Goal: Information Seeking & Learning: Learn about a topic

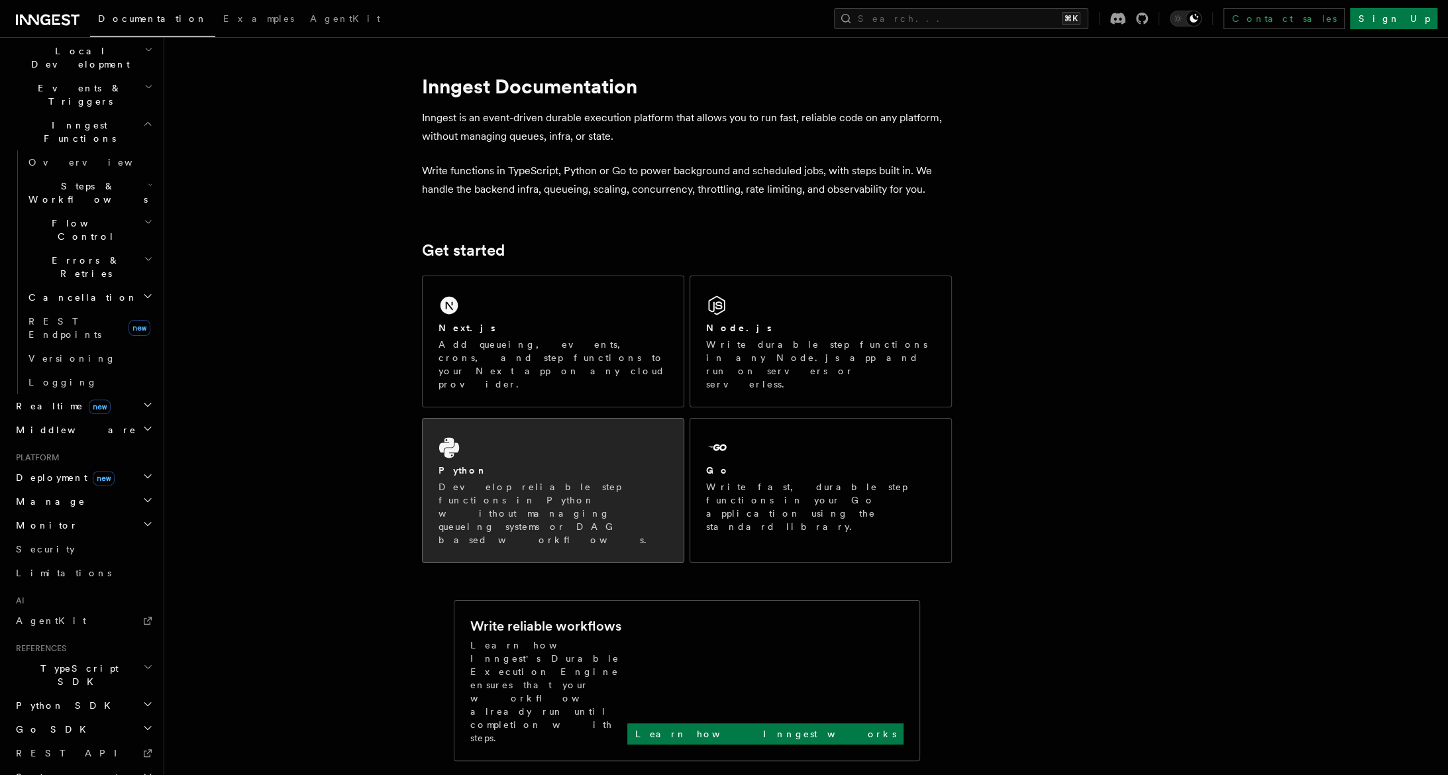
click at [556, 480] on p "Develop reliable step functions in Python without managing queueing systems or …" at bounding box center [553, 513] width 229 height 66
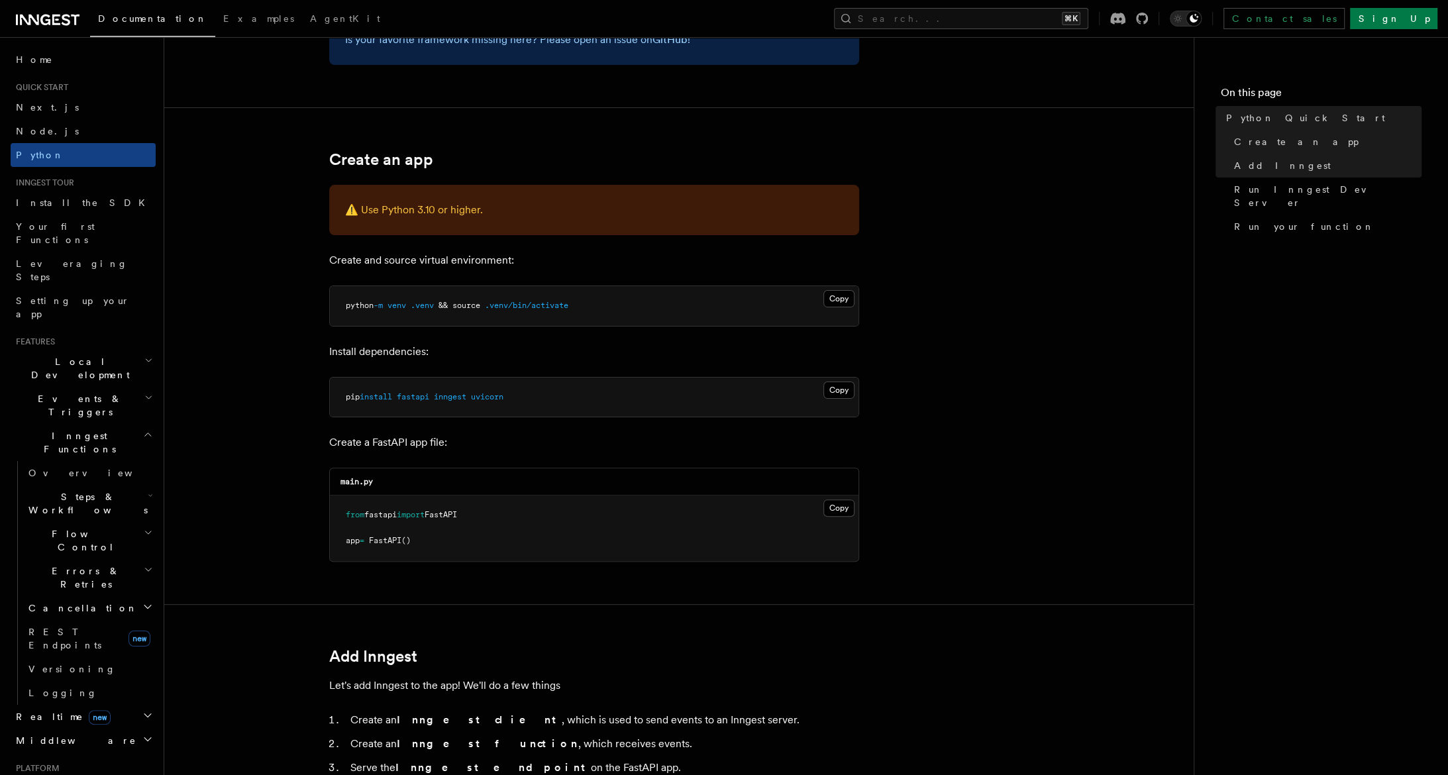
scroll to position [219, 0]
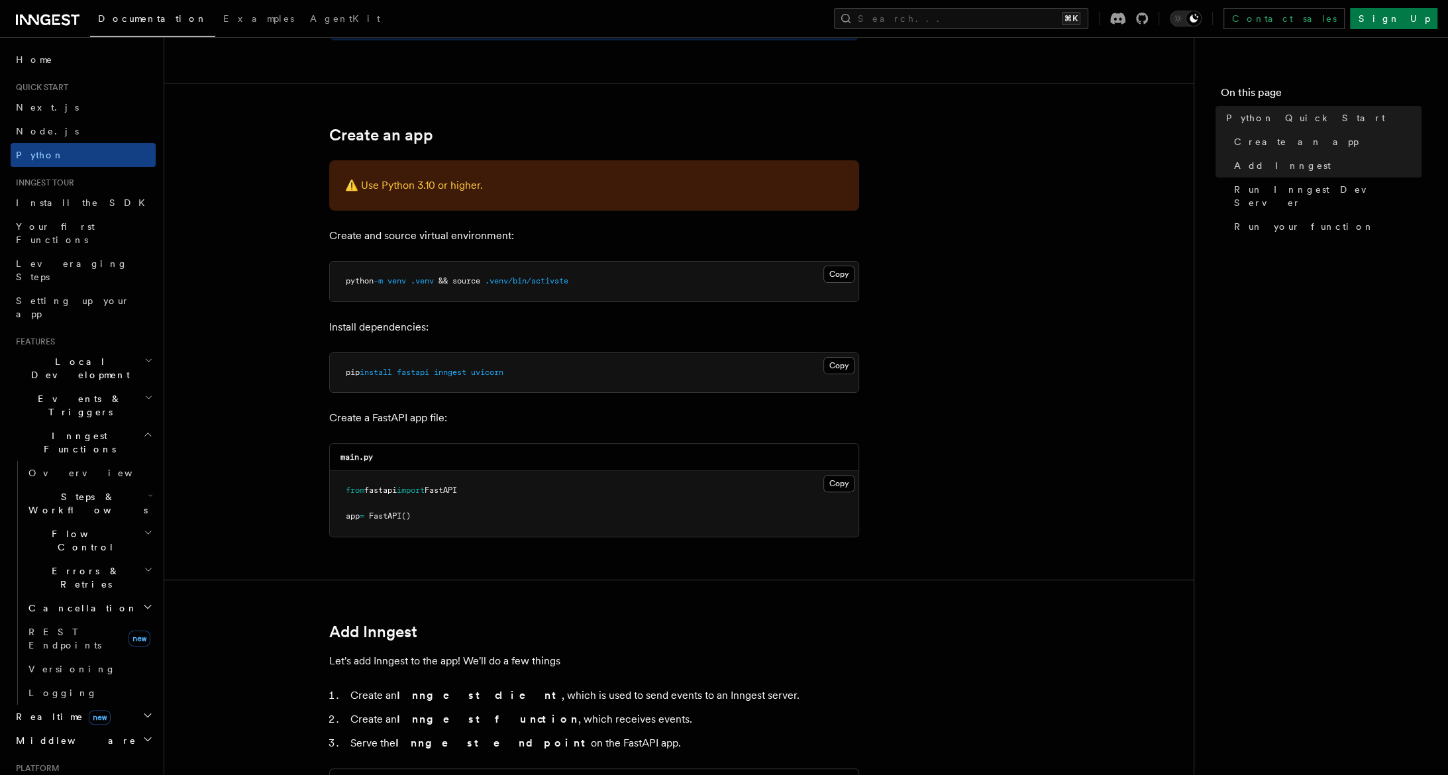
click at [831, 366] on button "Copy Copied" at bounding box center [839, 365] width 31 height 17
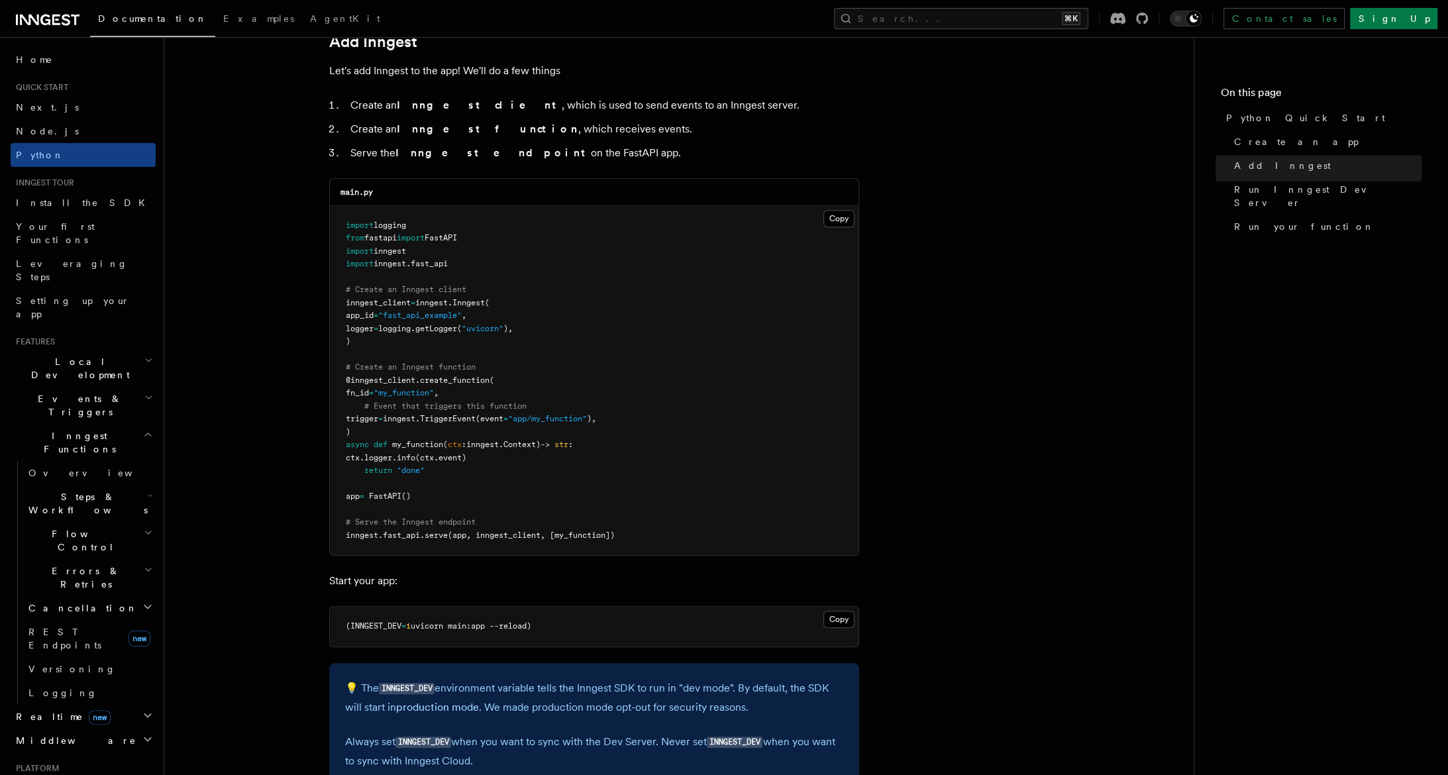
scroll to position [0, 0]
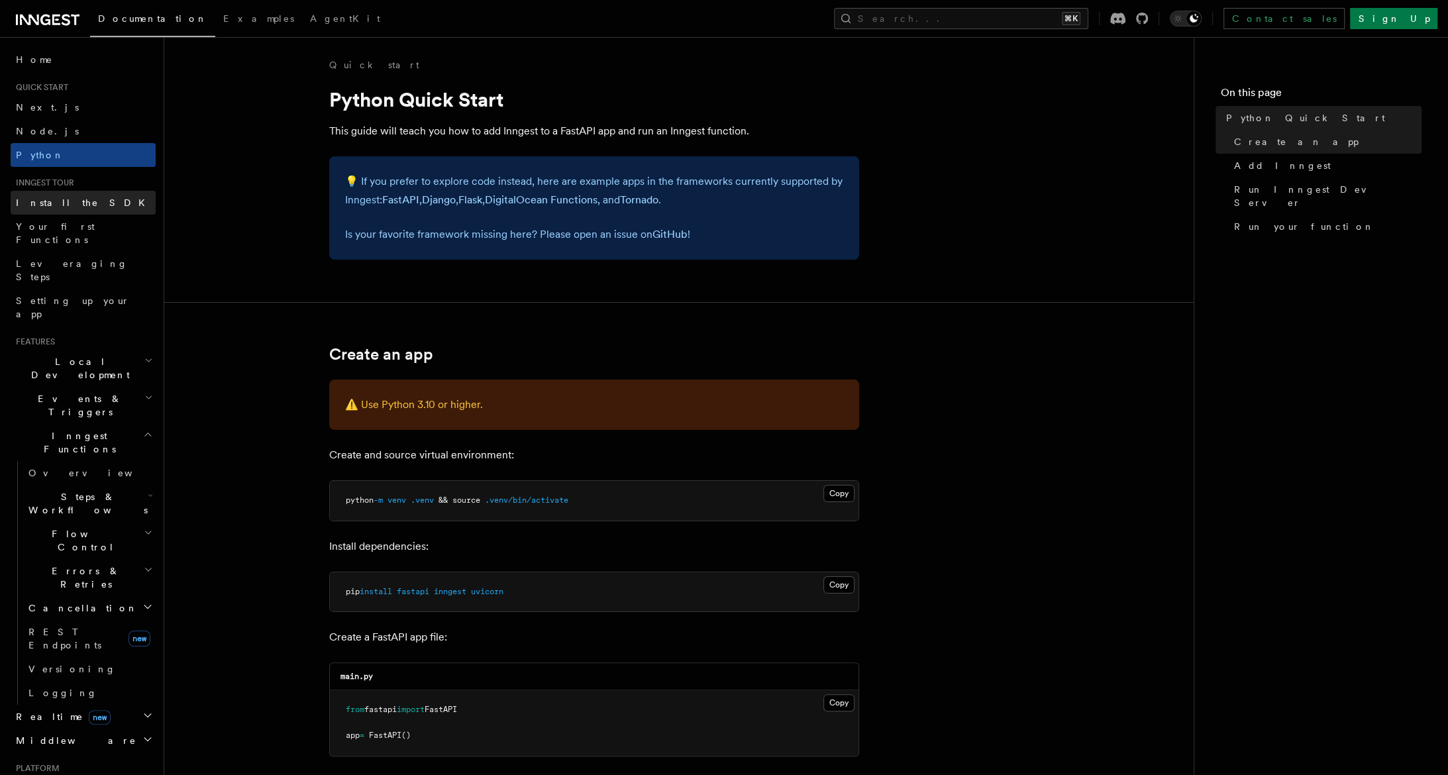
click at [58, 201] on span "Install the SDK" at bounding box center [84, 202] width 137 height 11
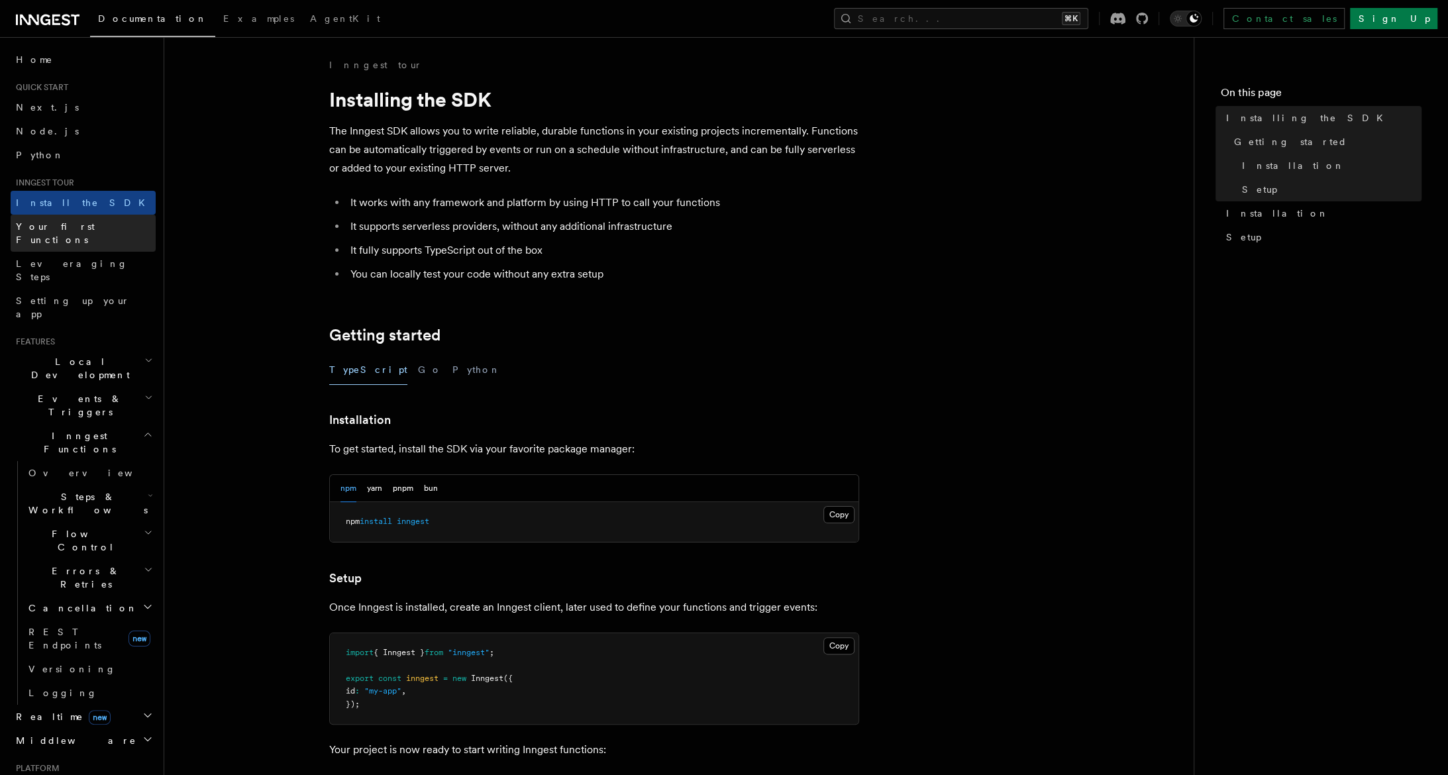
click at [83, 229] on span "Your first Functions" at bounding box center [55, 233] width 79 height 24
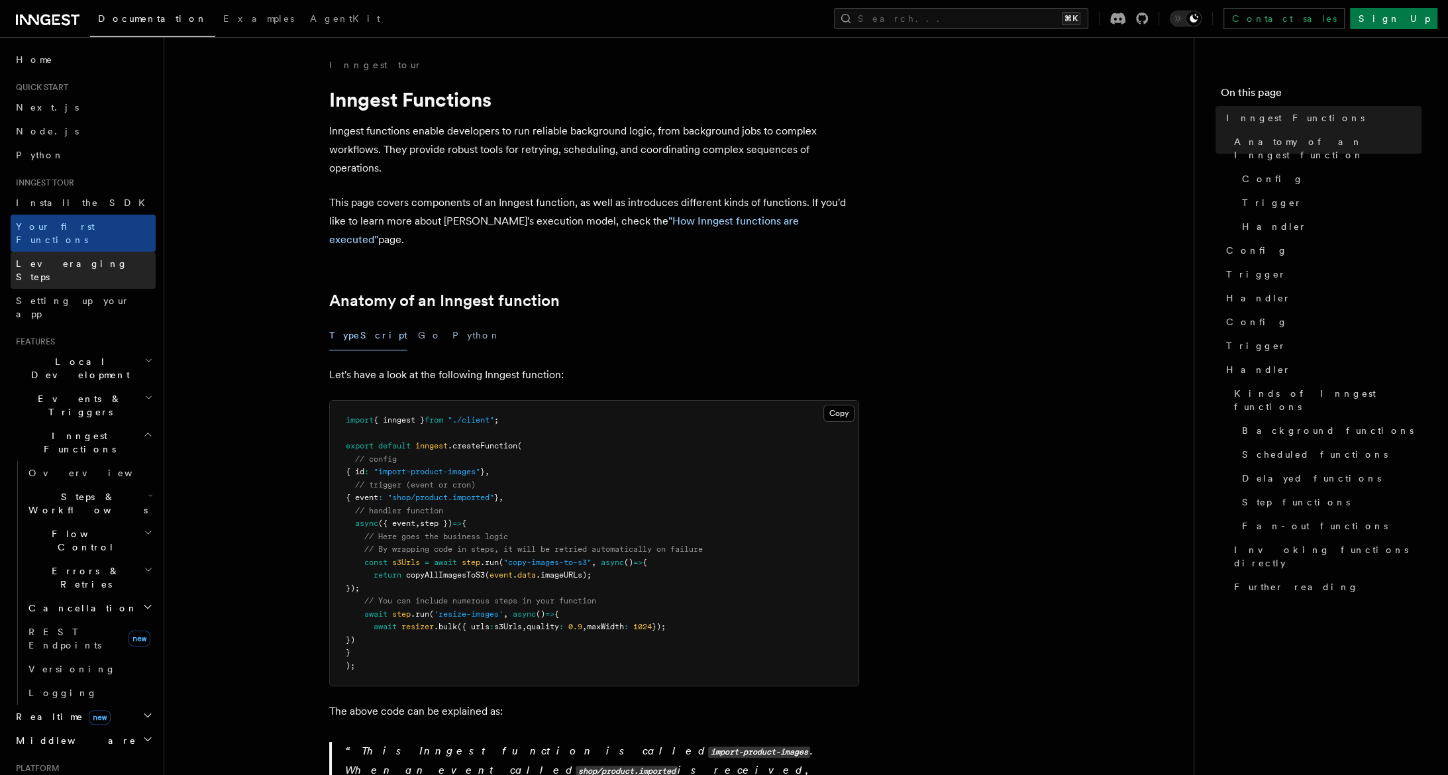
click at [85, 258] on span "Leveraging Steps" at bounding box center [72, 270] width 112 height 24
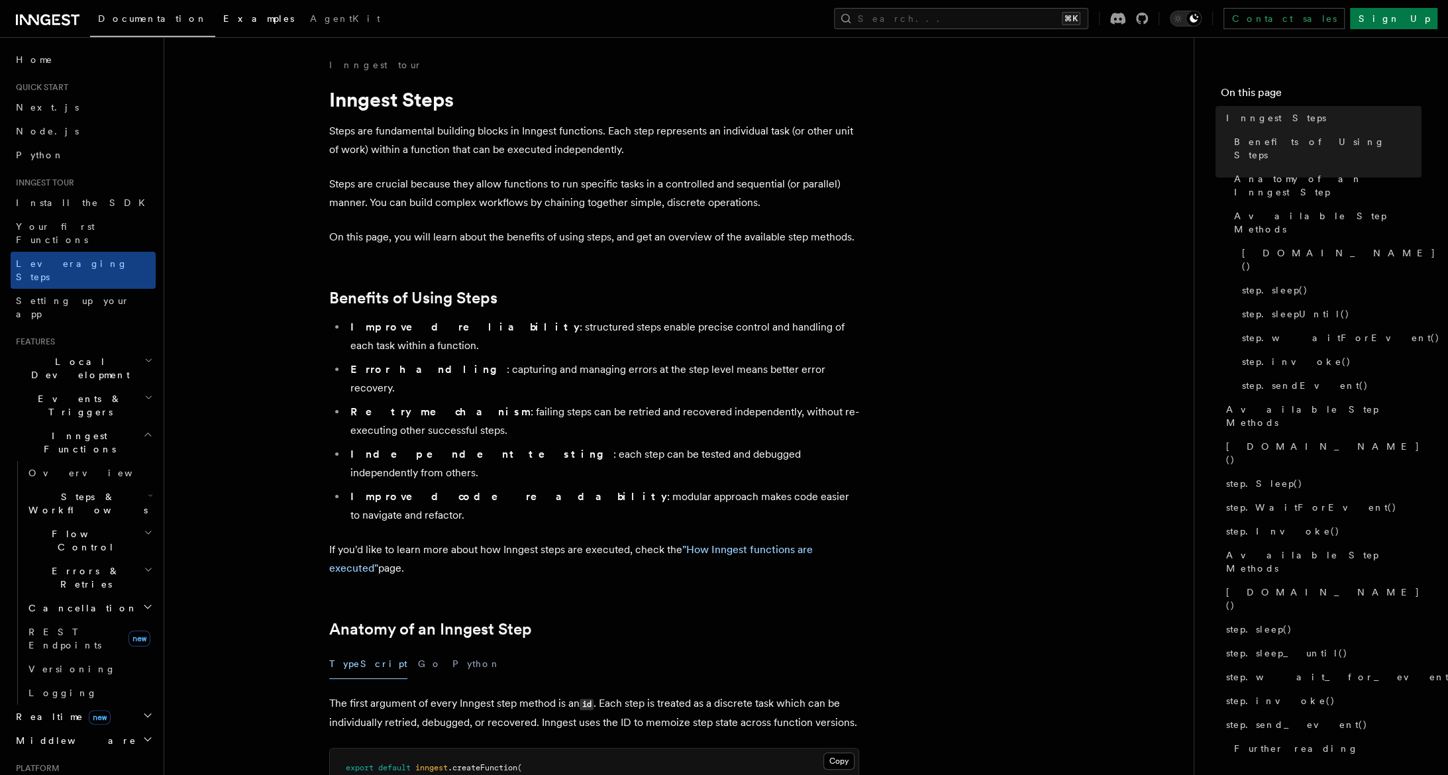
click at [215, 29] on link "Examples" at bounding box center [258, 20] width 87 height 32
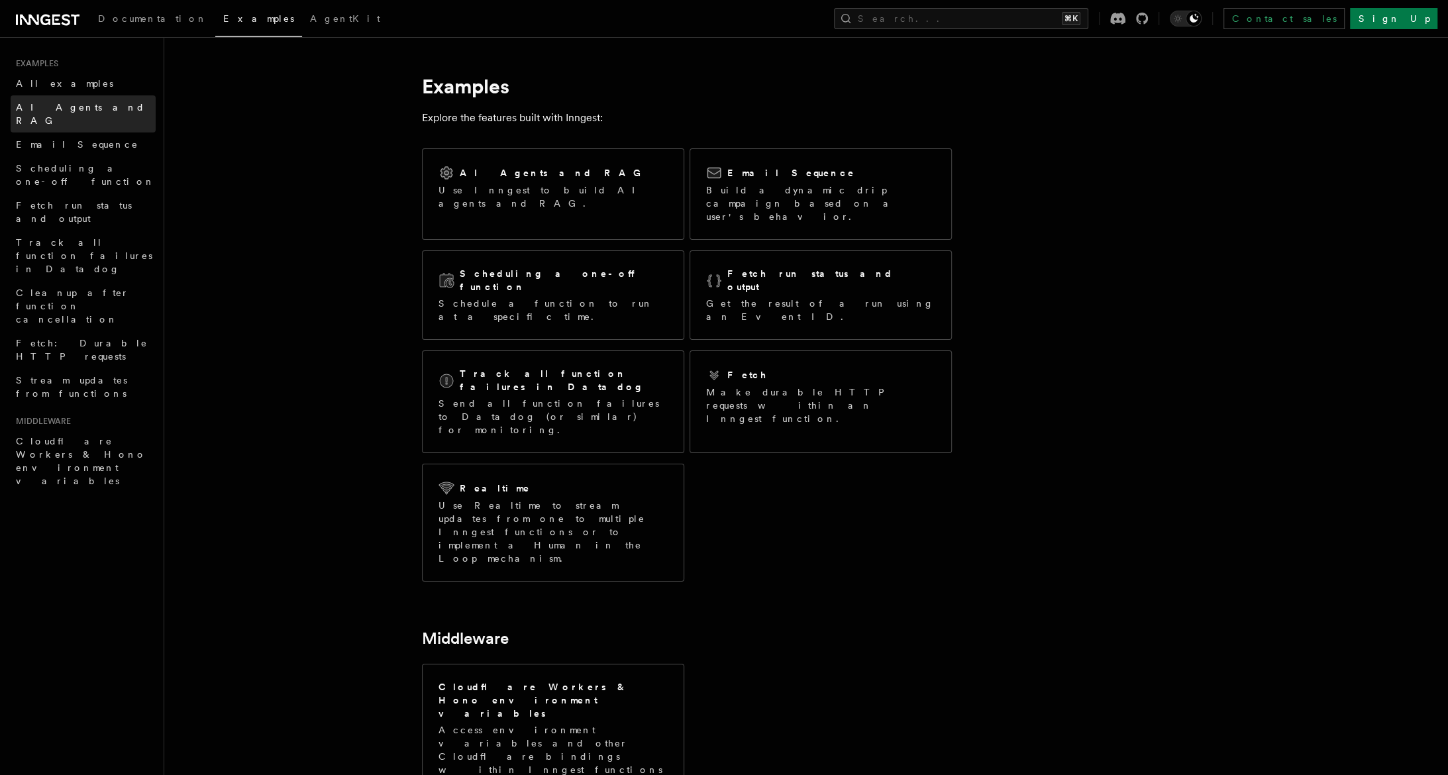
click at [112, 108] on link "AI Agents and RAG" at bounding box center [83, 113] width 145 height 37
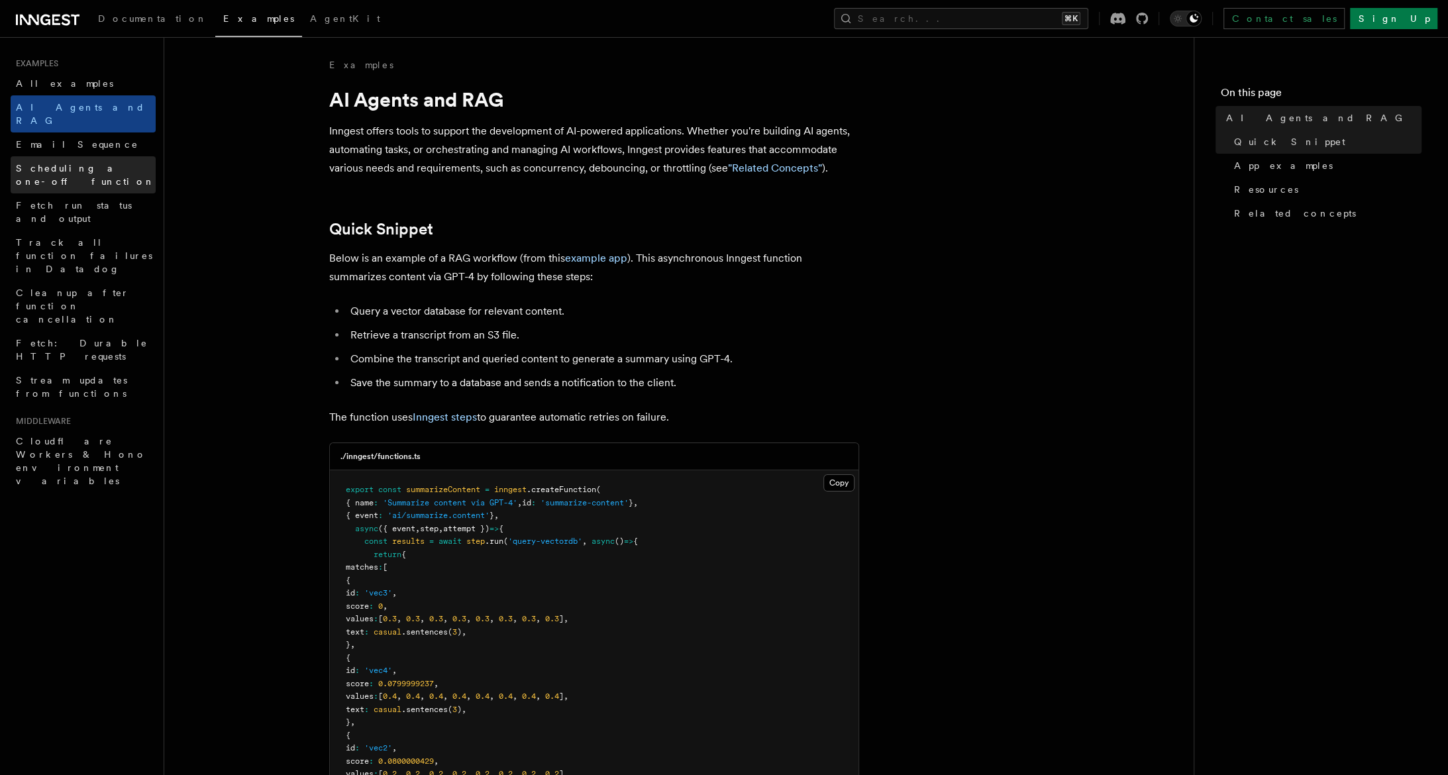
click at [102, 163] on span "Scheduling a one-off function" at bounding box center [85, 175] width 139 height 24
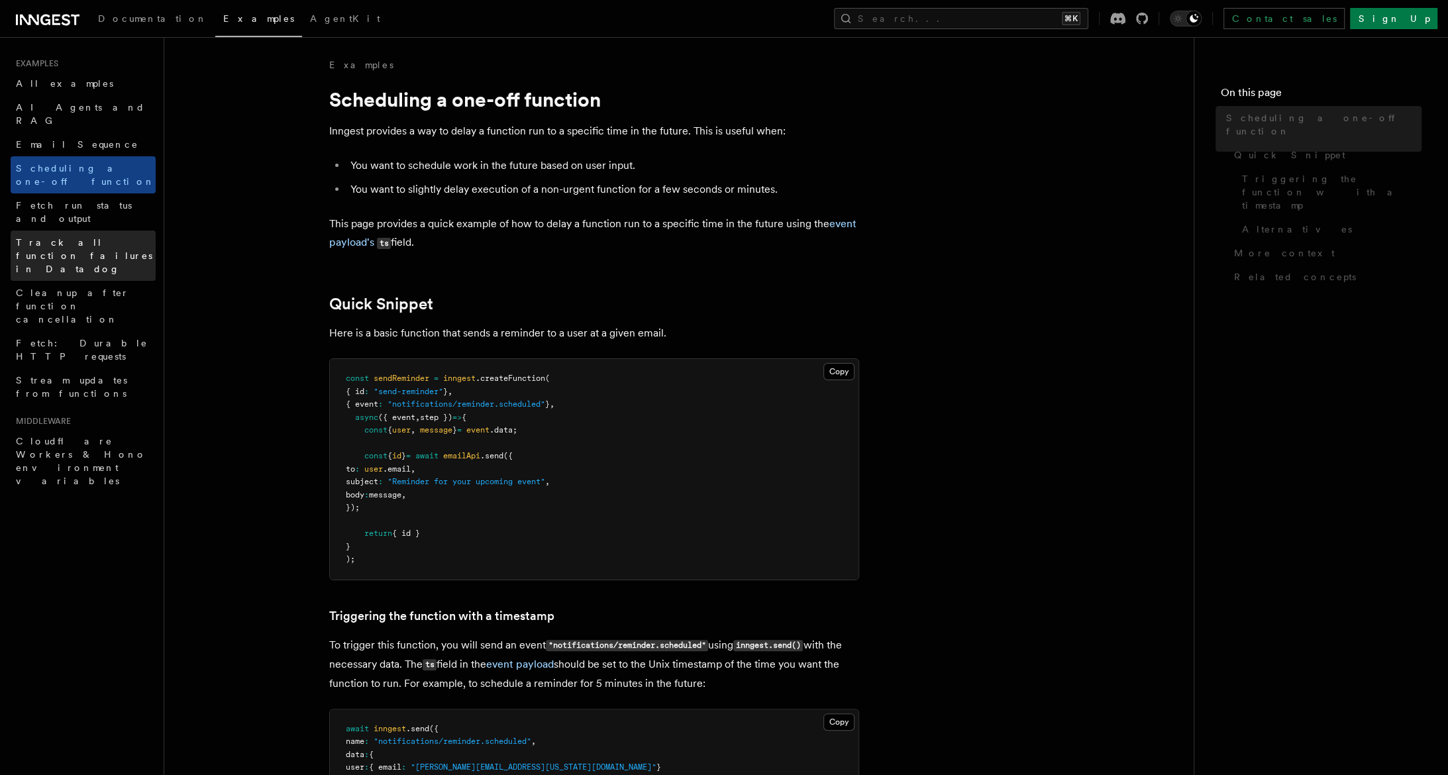
click at [112, 236] on span "Track all function failures in Datadog" at bounding box center [86, 256] width 140 height 40
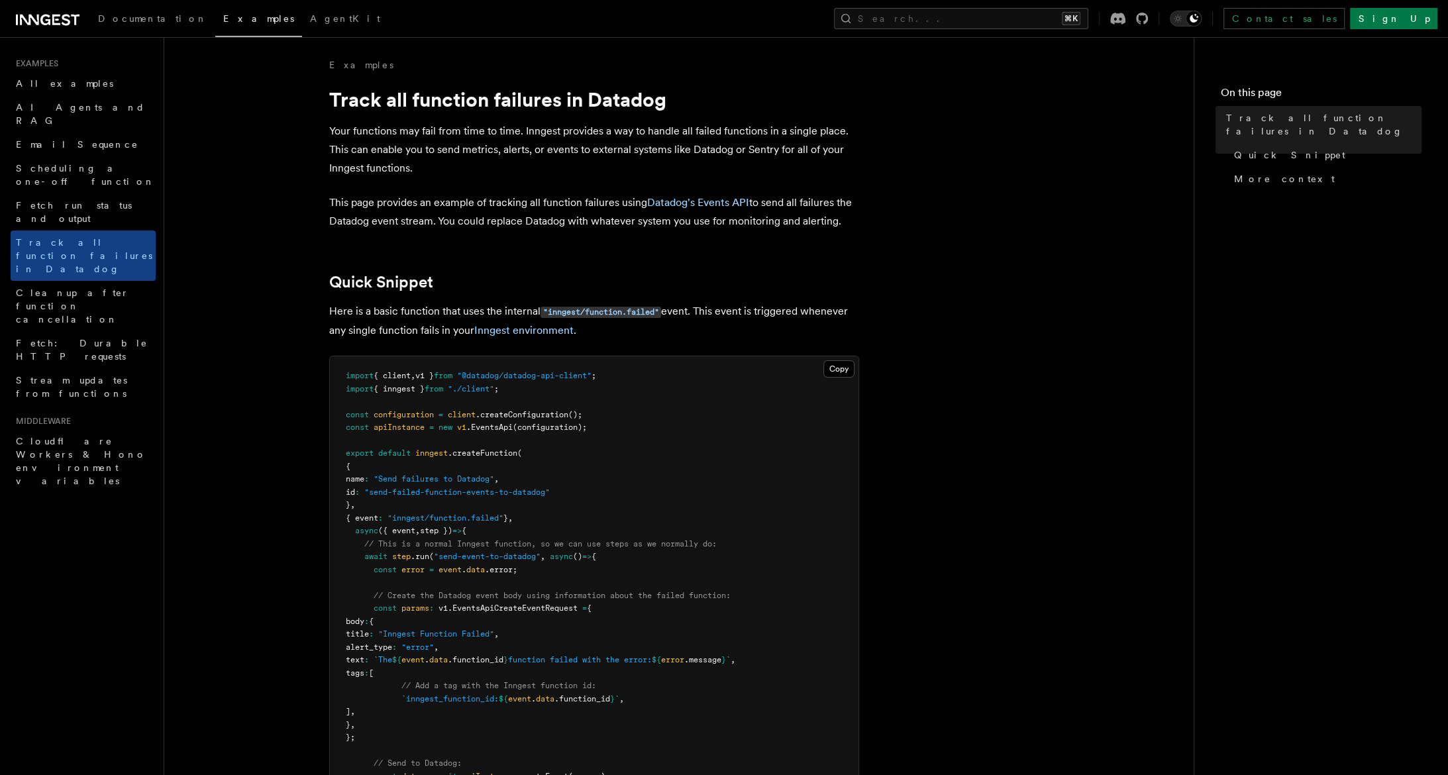
click at [284, 19] on div "Documentation Examples AgentKit Search... ⌘K Contact sales Sign Up" at bounding box center [724, 18] width 1448 height 37
click at [310, 21] on span "AgentKit" at bounding box center [345, 18] width 70 height 11
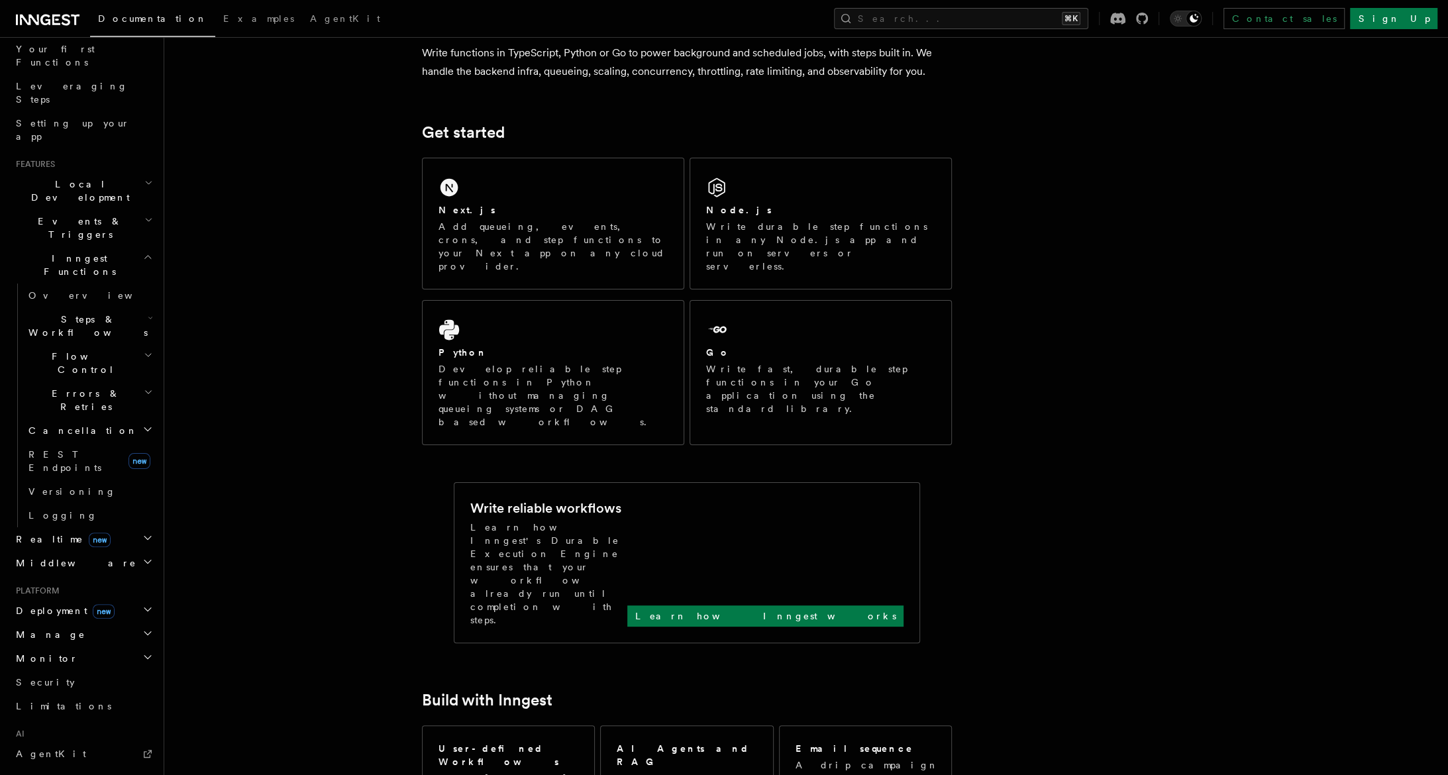
scroll to position [311, 0]
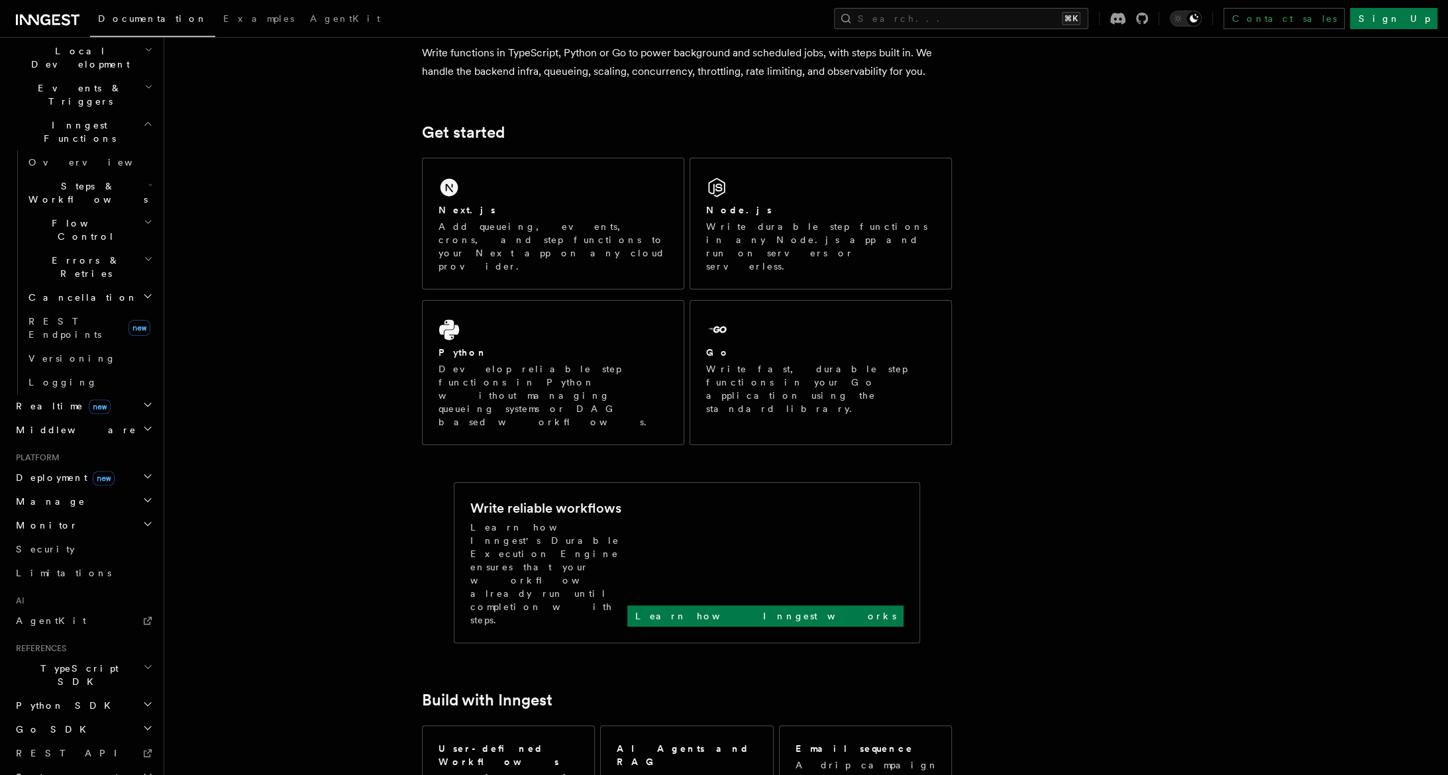
click at [125, 418] on h2 "Middleware" at bounding box center [83, 430] width 145 height 24
click at [58, 442] on link "Overview" at bounding box center [89, 454] width 133 height 24
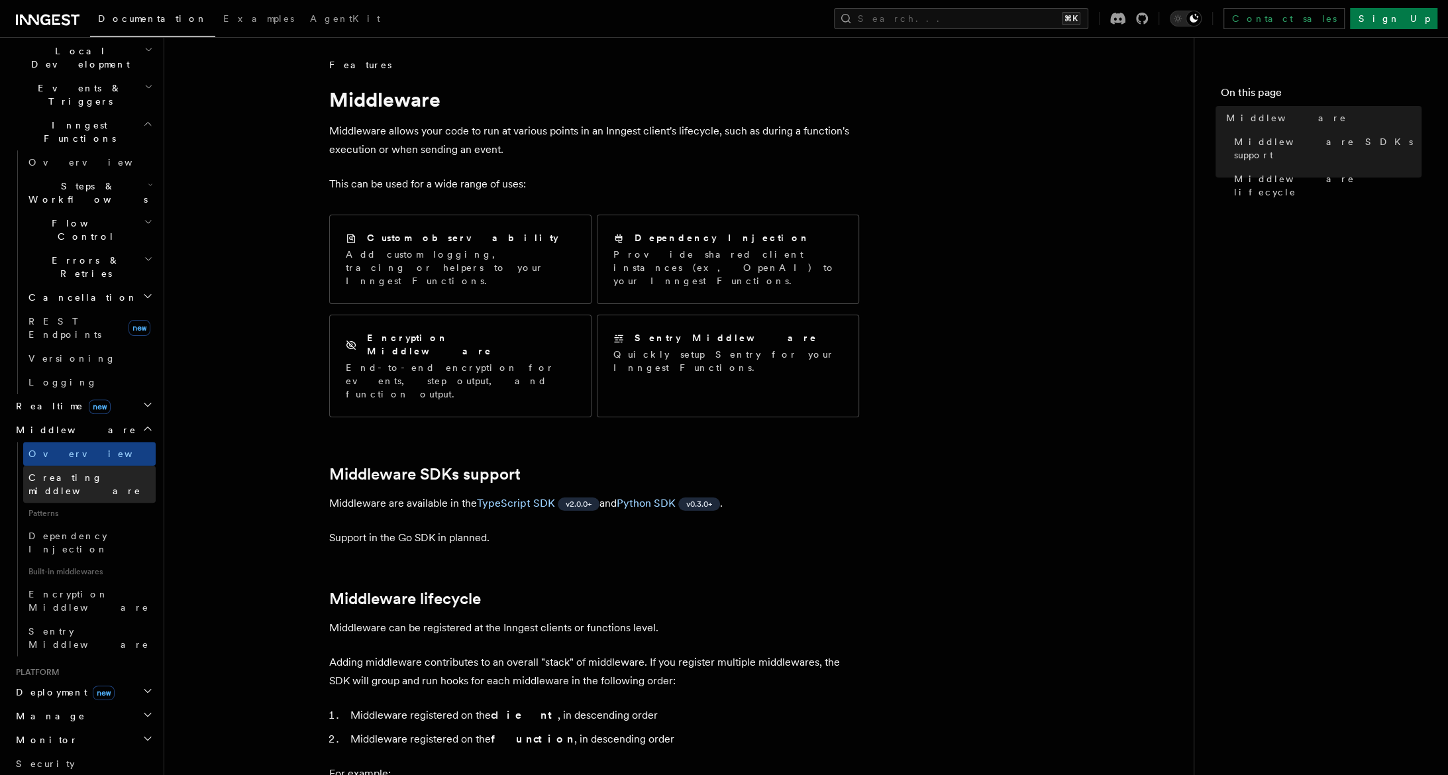
click at [72, 472] on span "Creating middleware" at bounding box center [84, 484] width 113 height 24
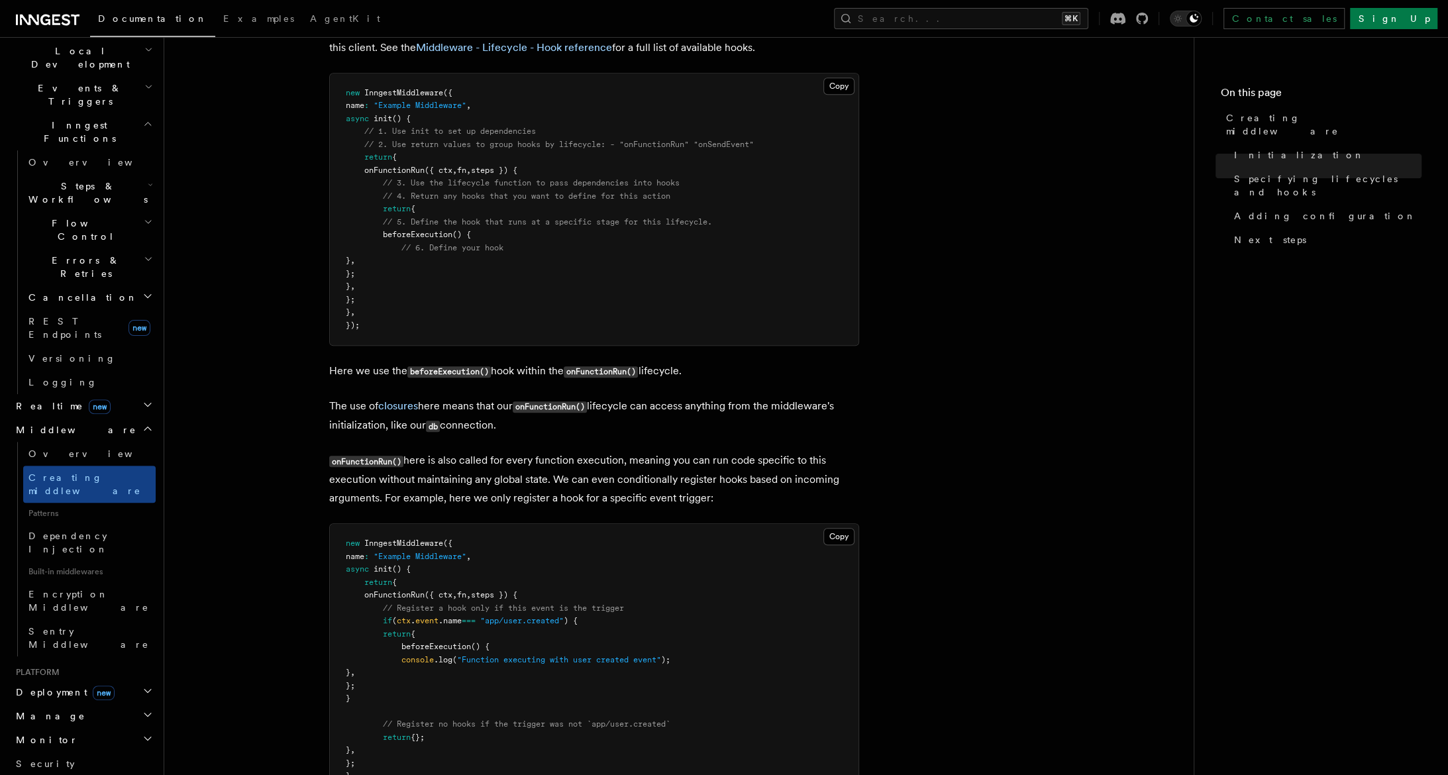
scroll to position [2564, 0]
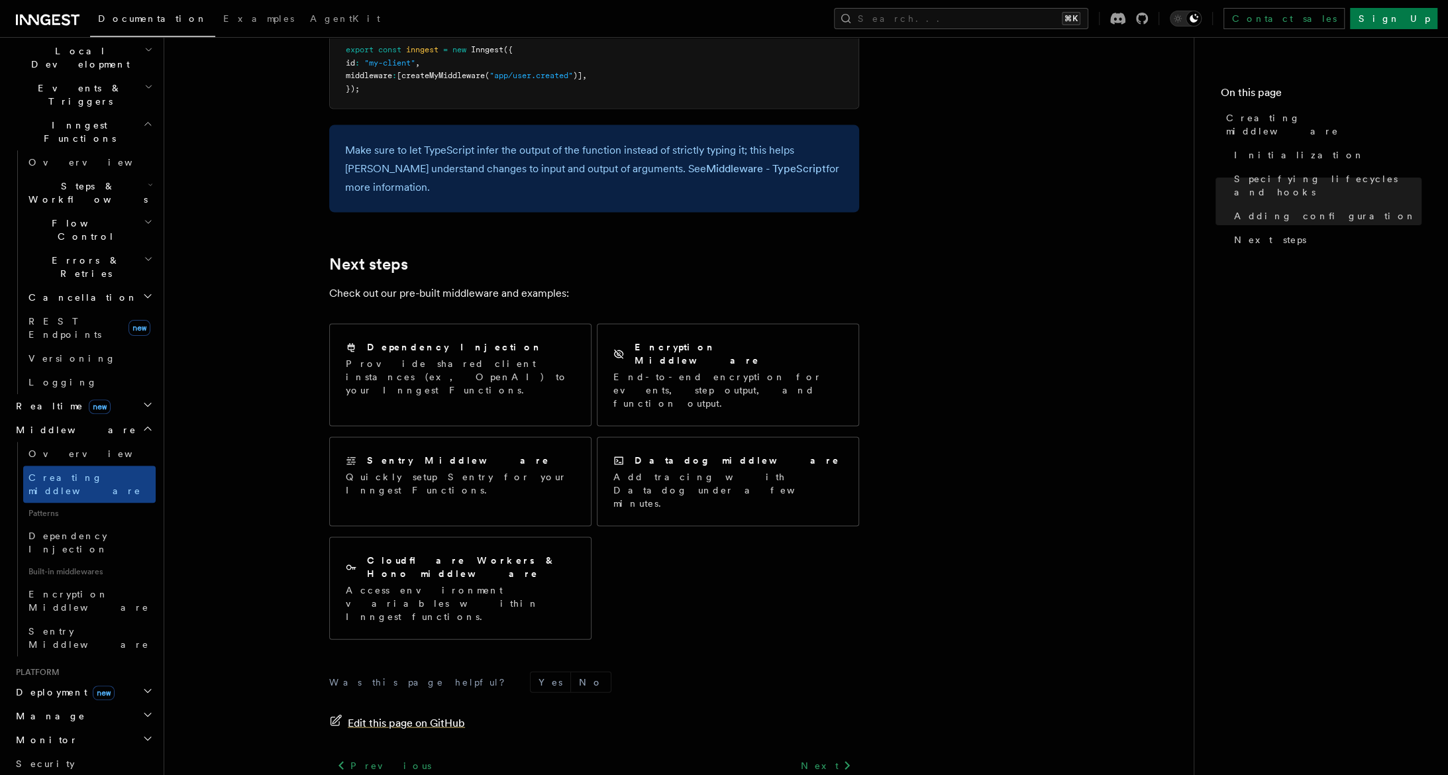
click at [437, 714] on span "Edit this page on GitHub" at bounding box center [406, 723] width 117 height 19
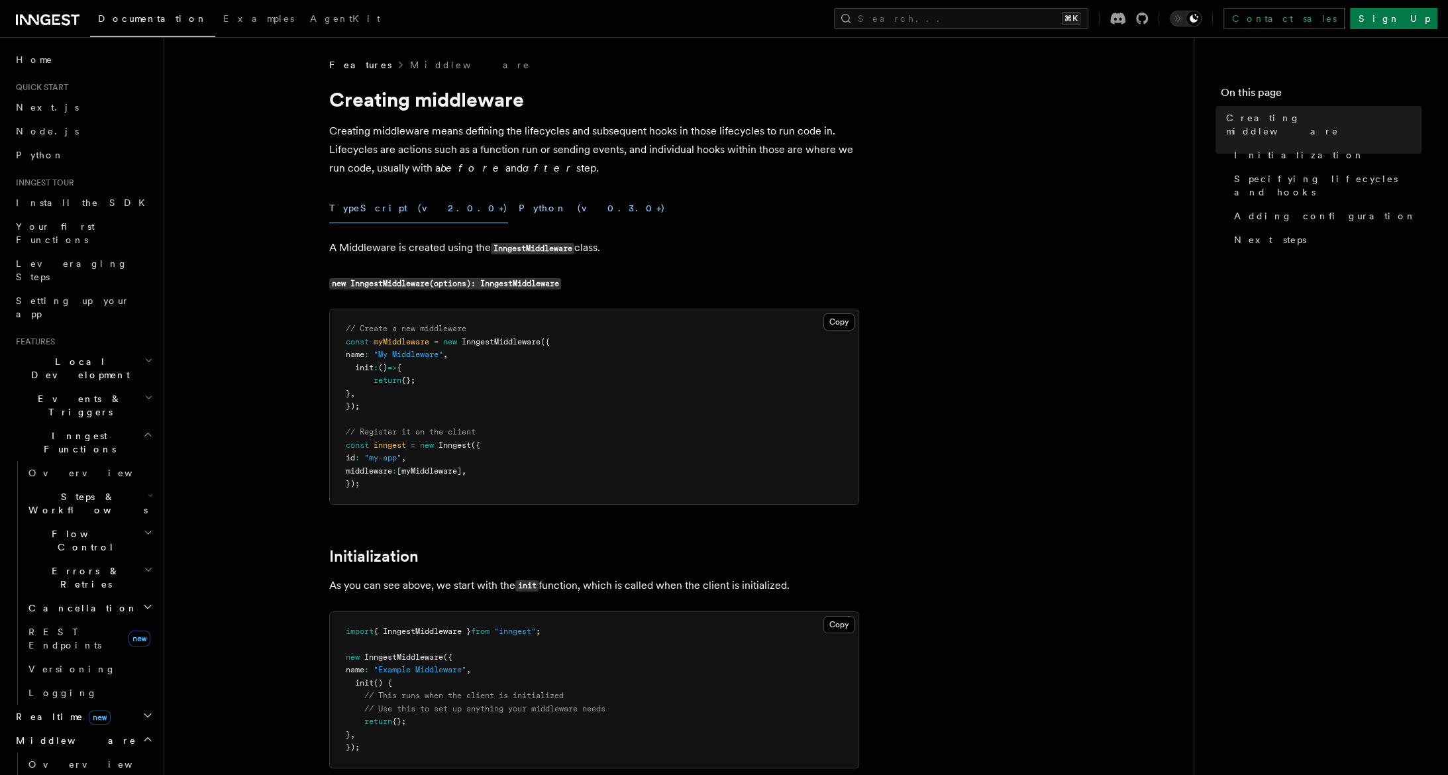
click at [519, 199] on button "Python (v0.3.0+)" at bounding box center [592, 208] width 147 height 30
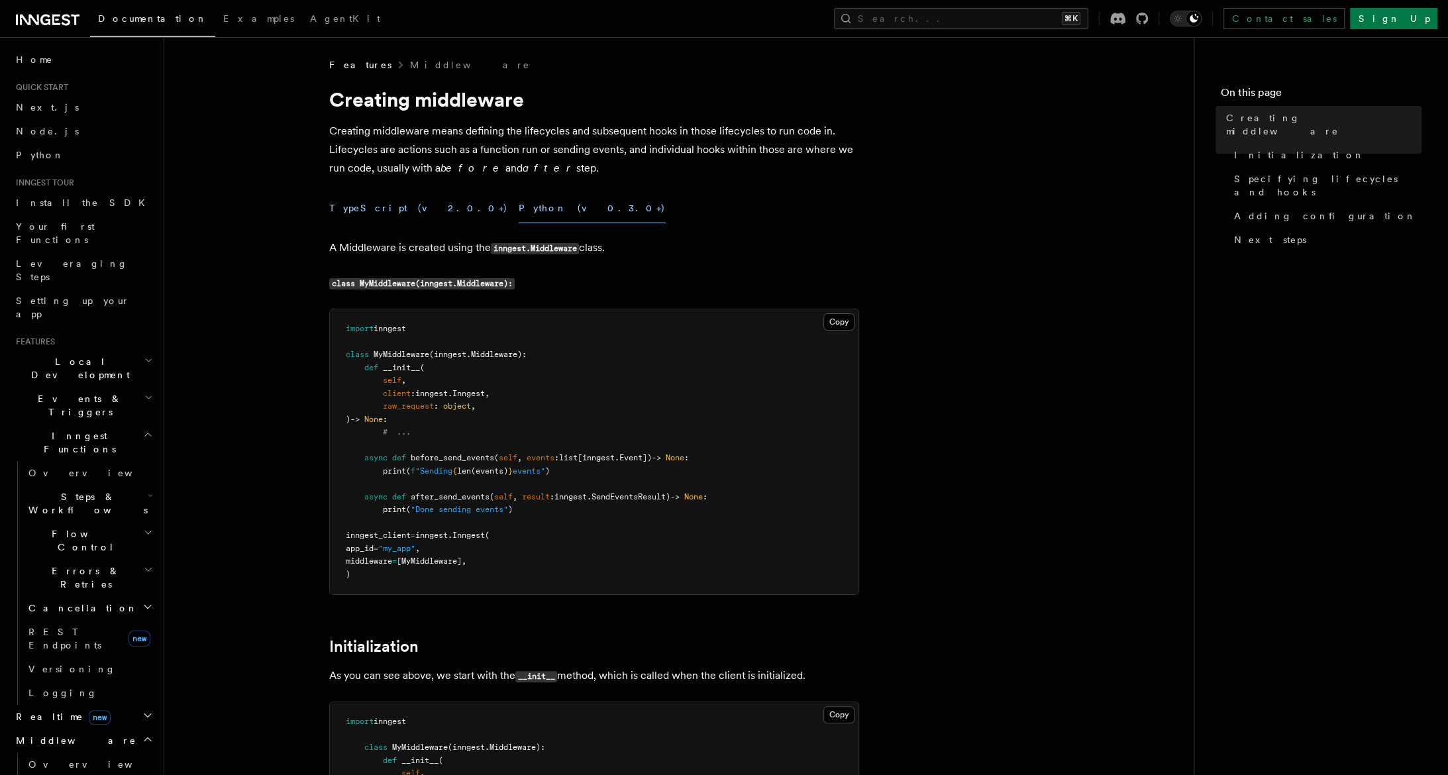
click at [378, 207] on button "TypeScript (v2.0.0+)" at bounding box center [418, 208] width 179 height 30
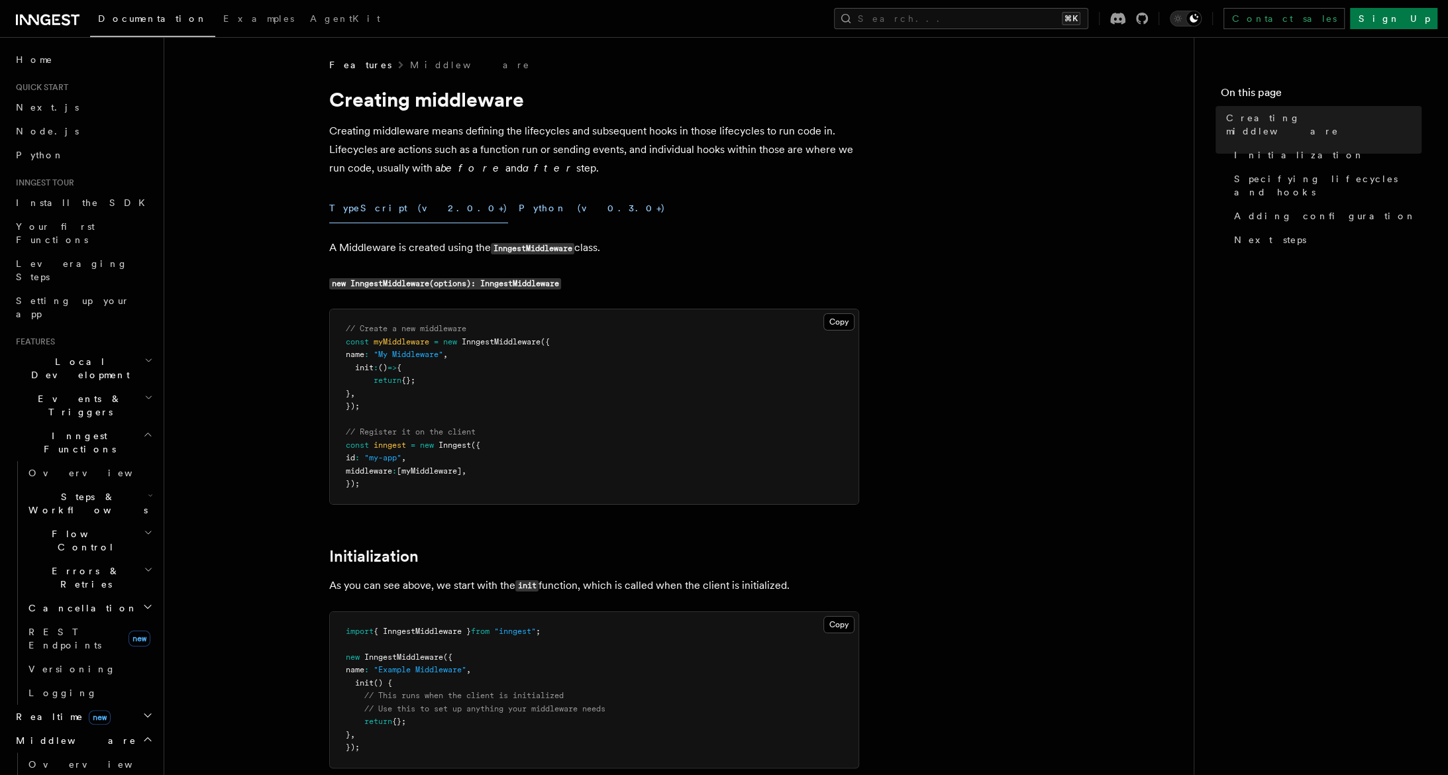
click at [519, 206] on button "Python (v0.3.0+)" at bounding box center [592, 208] width 147 height 30
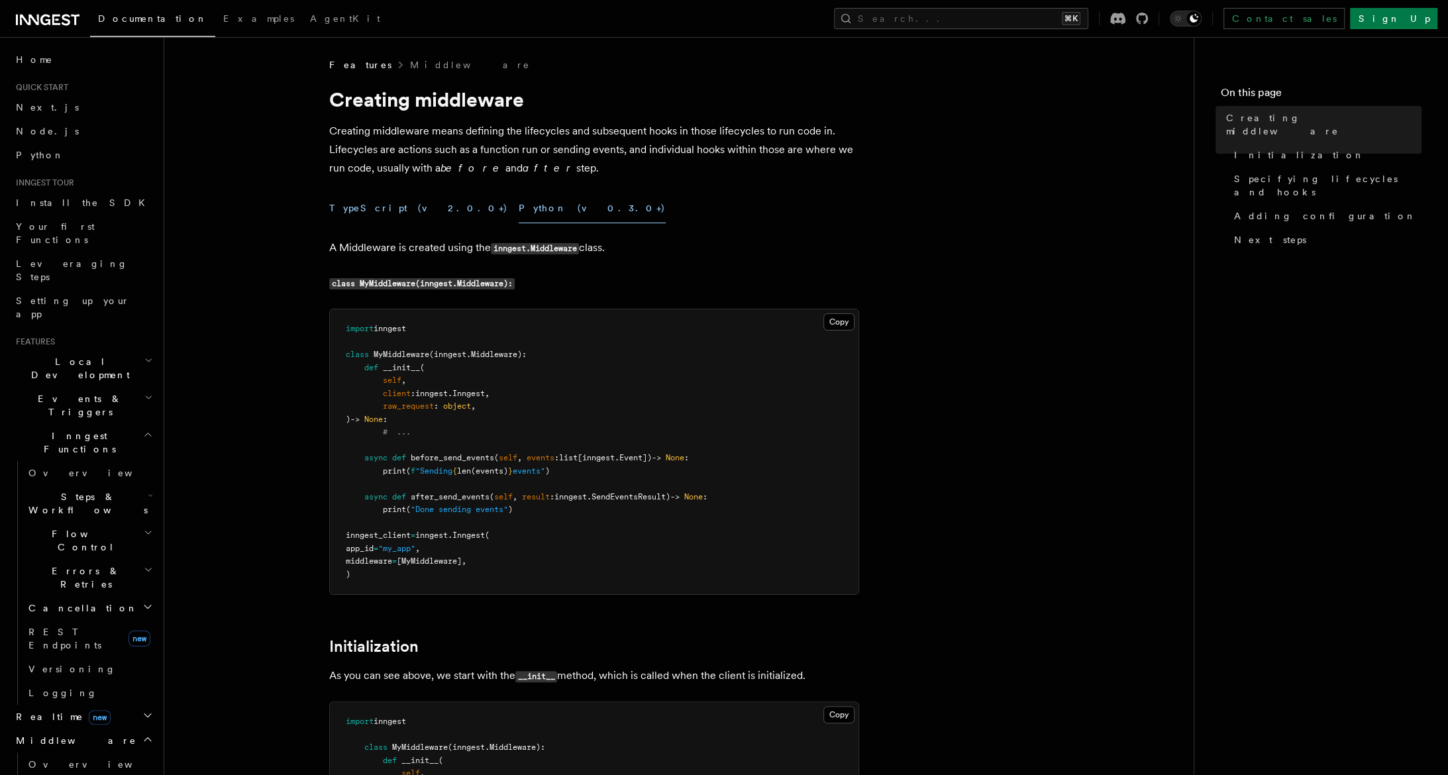
click at [356, 213] on button "TypeScript (v2.0.0+)" at bounding box center [418, 208] width 179 height 30
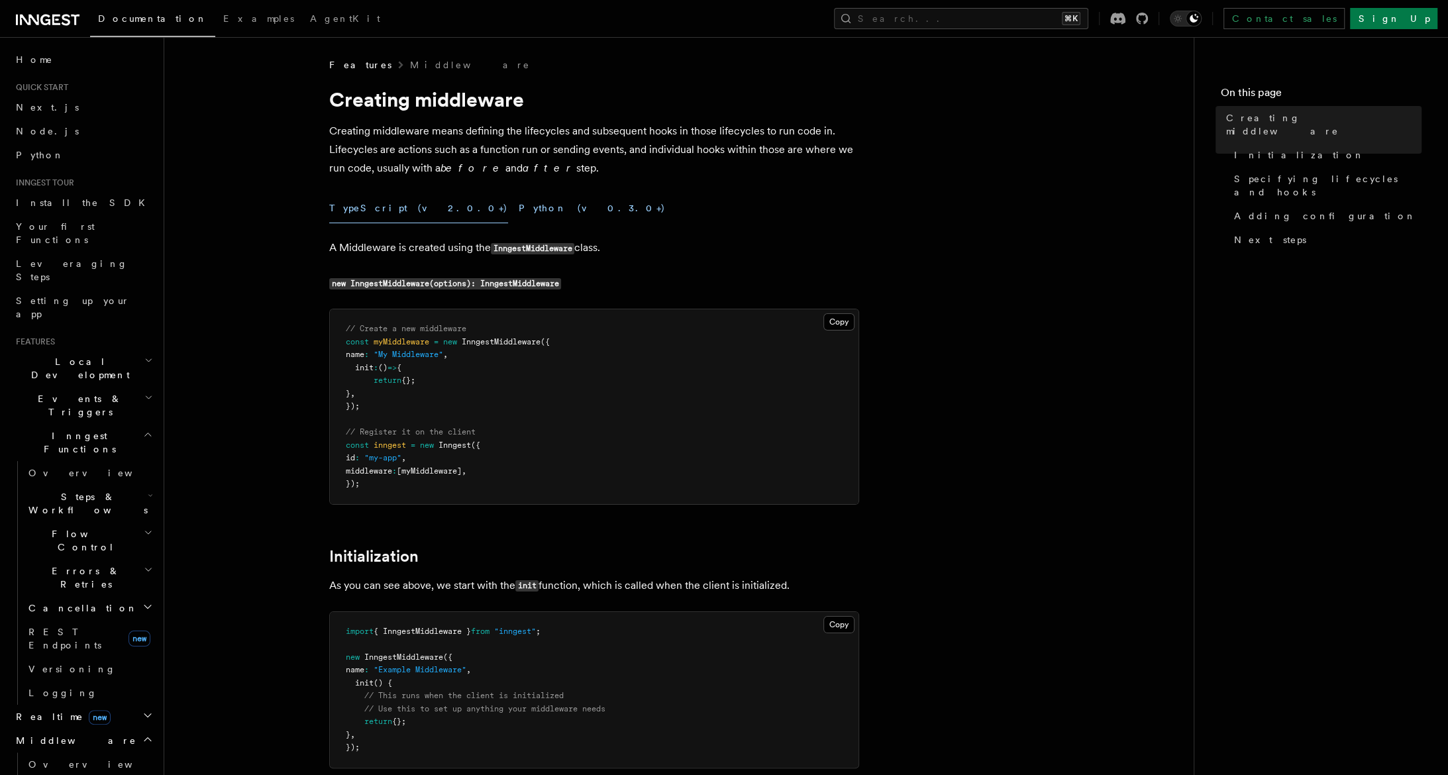
click at [519, 214] on button "Python (v0.3.0+)" at bounding box center [592, 208] width 147 height 30
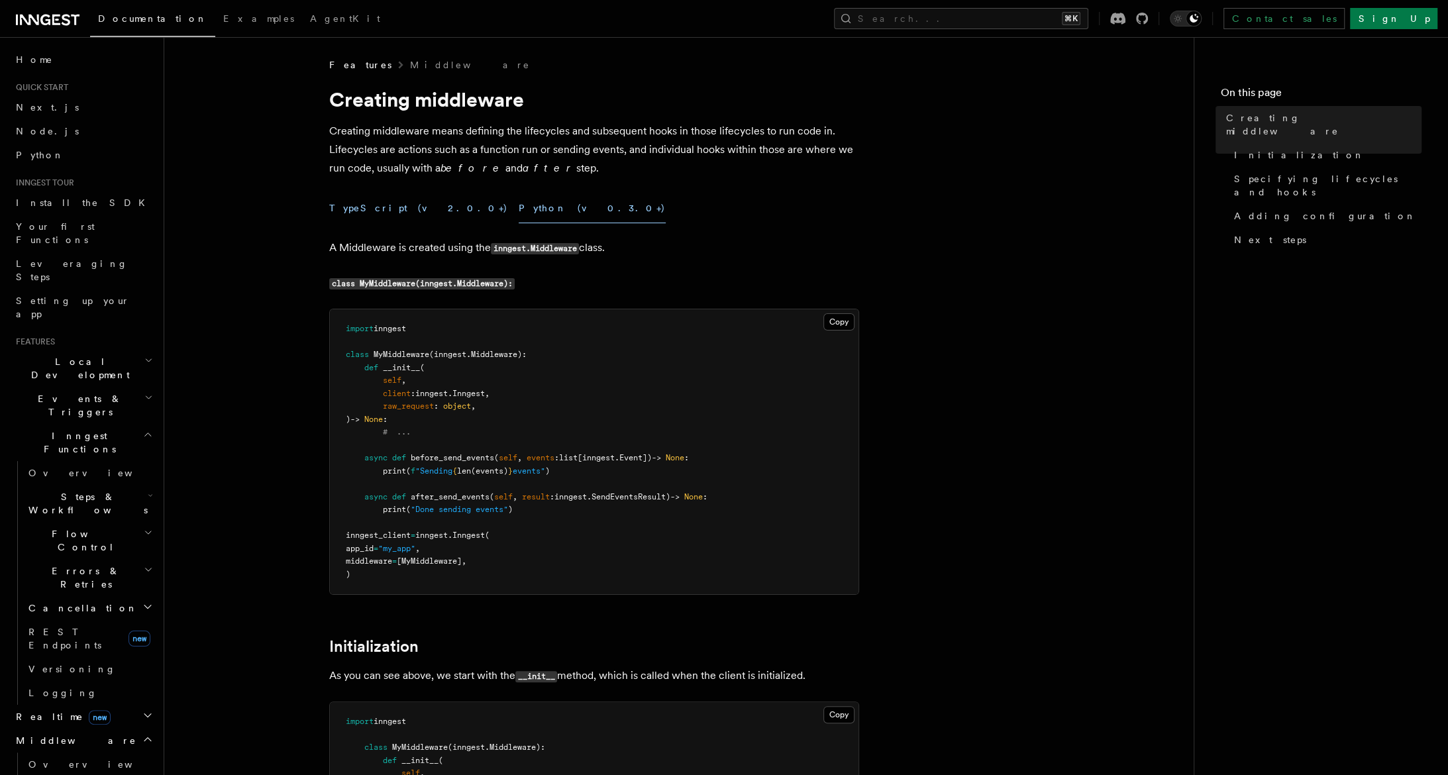
click at [378, 209] on button "TypeScript (v2.0.0+)" at bounding box center [418, 208] width 179 height 30
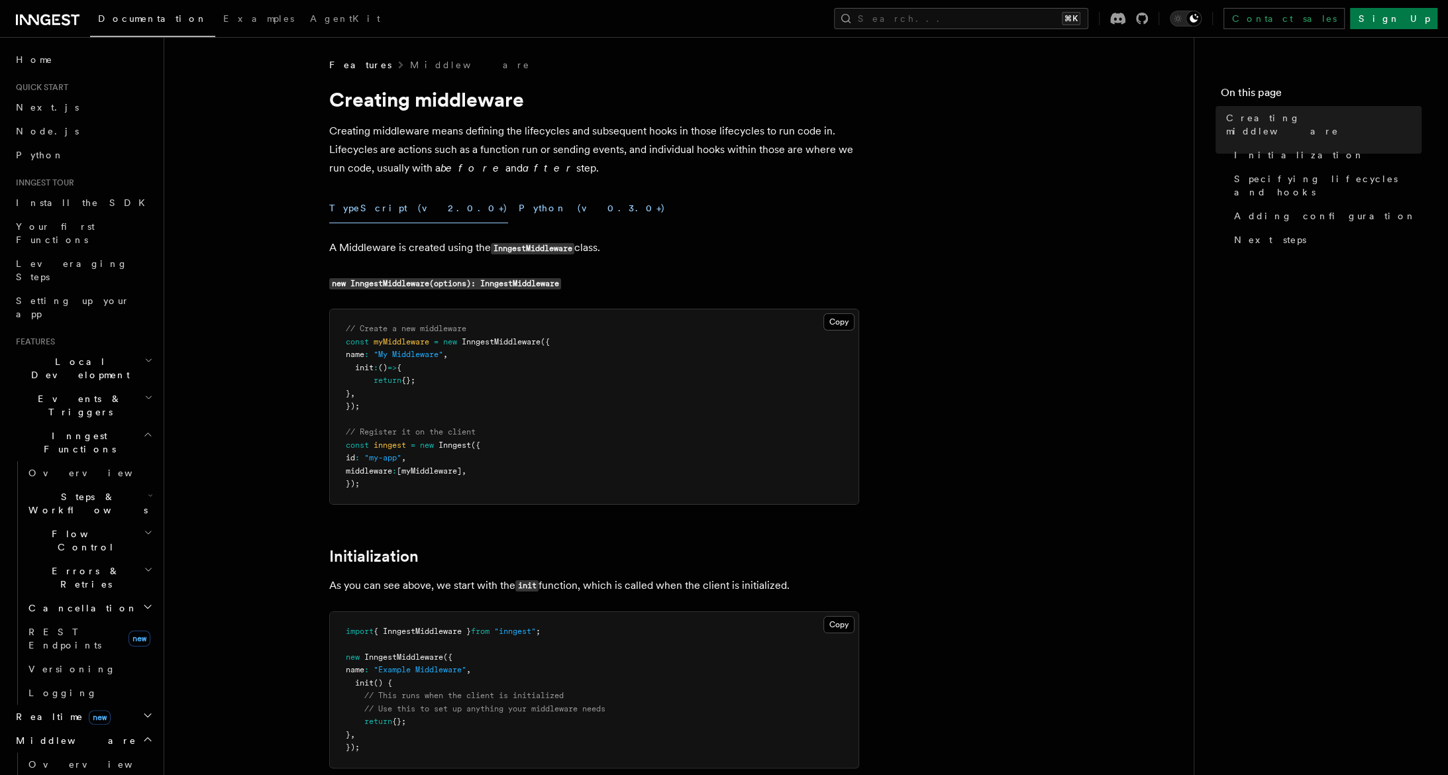
click at [519, 209] on button "Python (v0.3.0+)" at bounding box center [592, 208] width 147 height 30
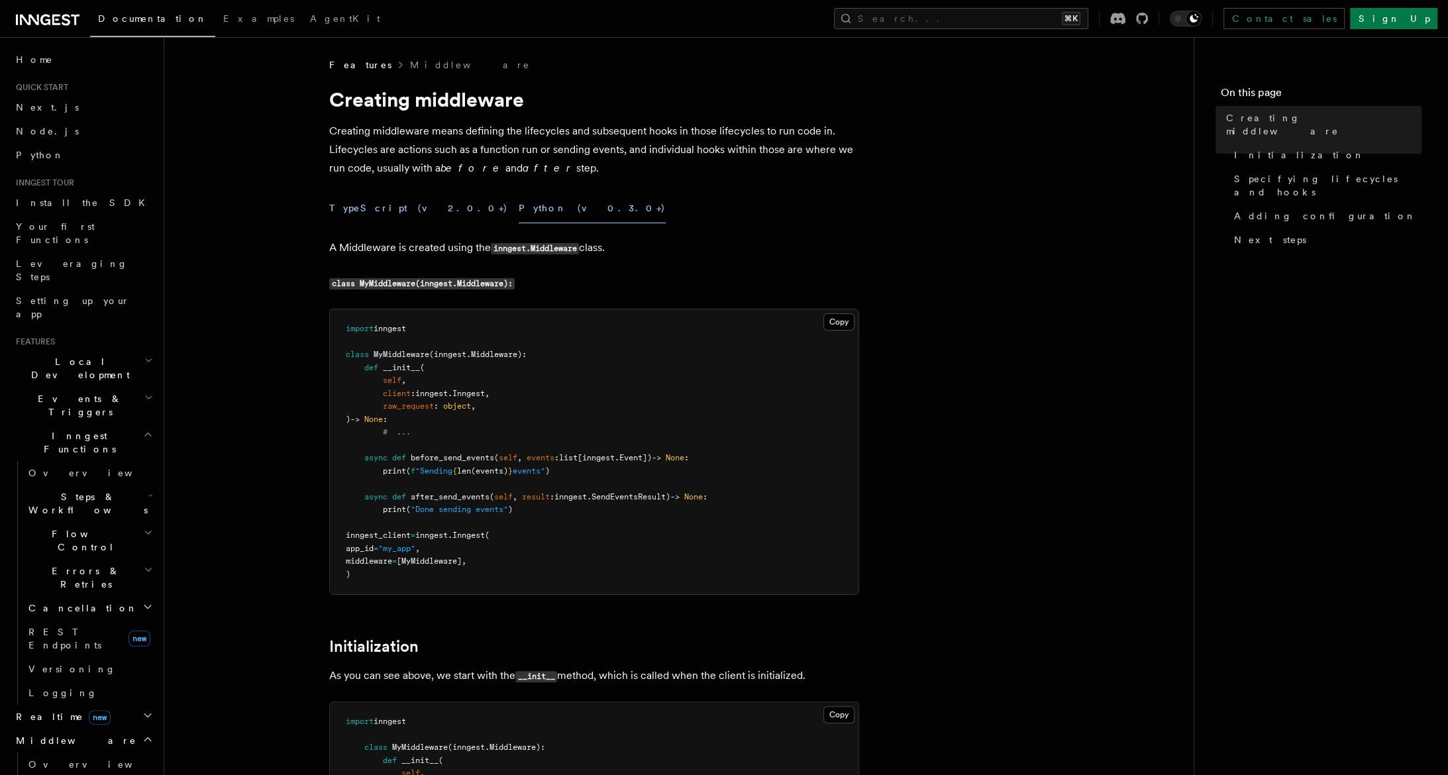
click at [378, 206] on button "TypeScript (v2.0.0+)" at bounding box center [418, 208] width 179 height 30
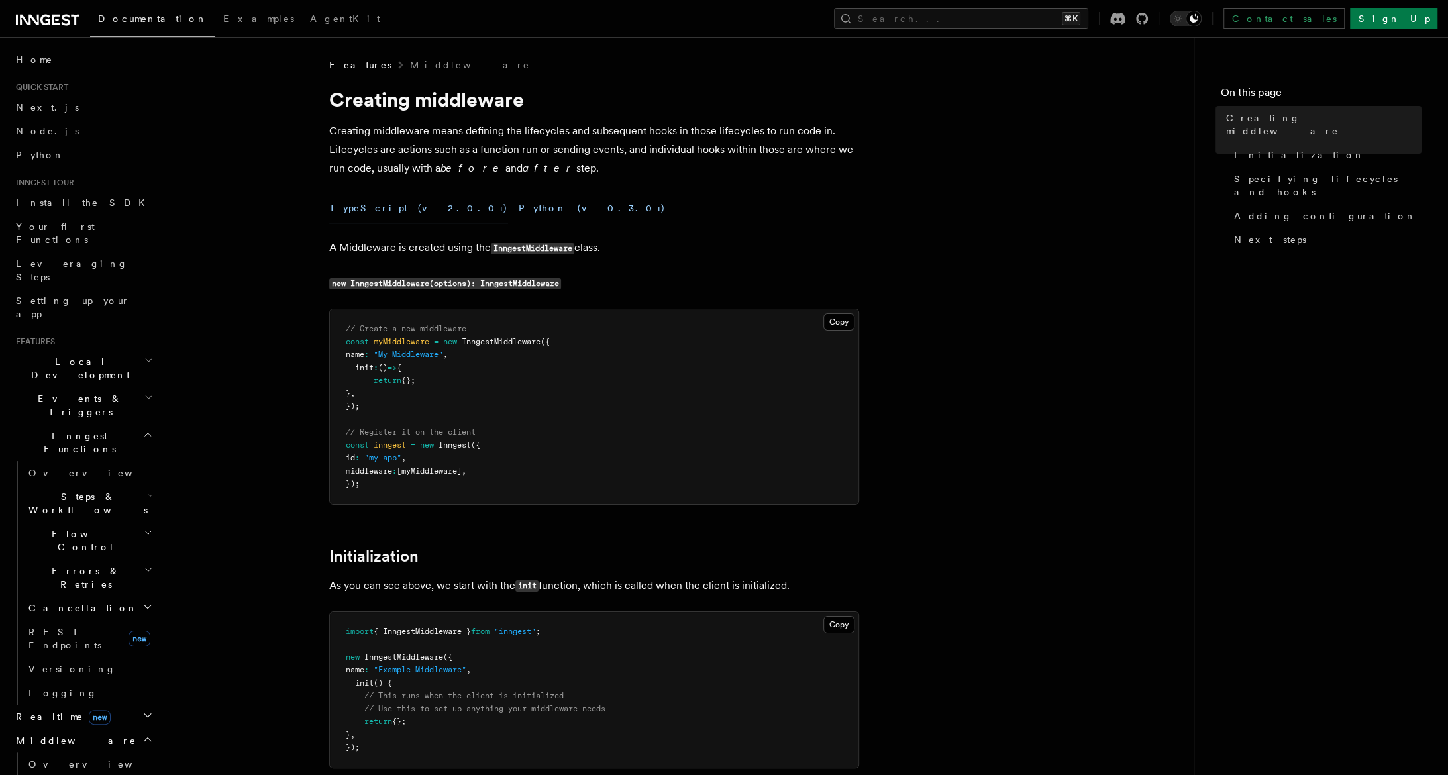
click at [519, 211] on button "Python (v0.3.0+)" at bounding box center [592, 208] width 147 height 30
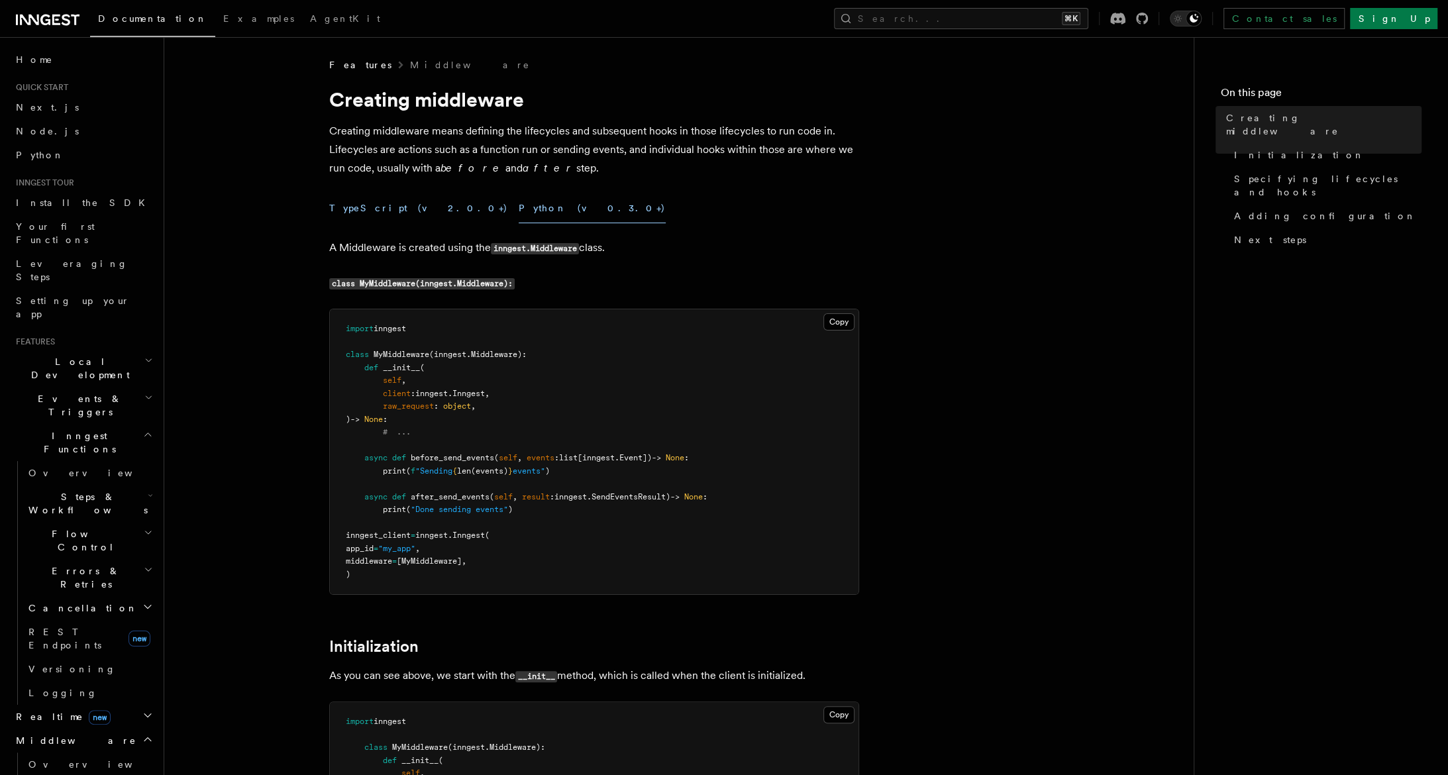
click at [386, 205] on button "TypeScript (v2.0.0+)" at bounding box center [418, 208] width 179 height 30
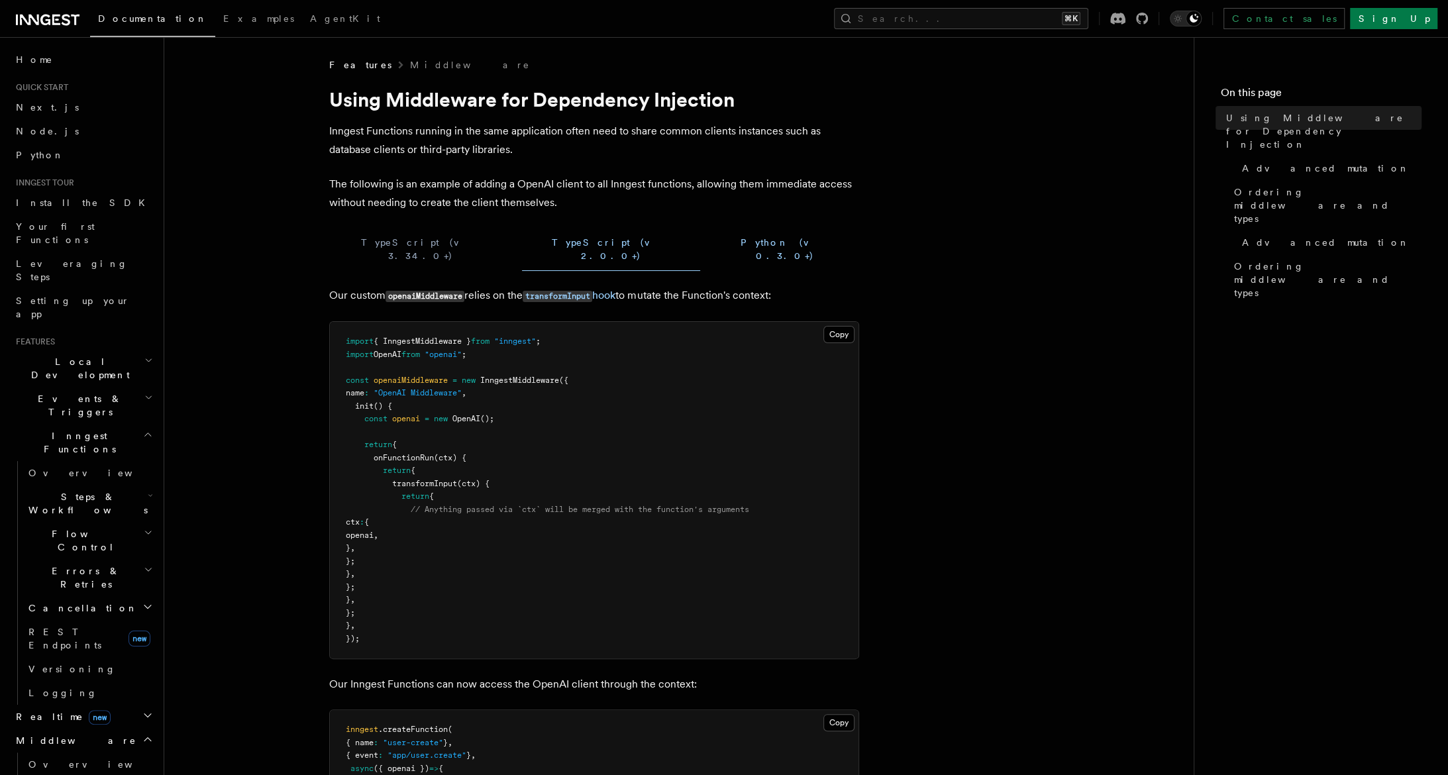
click at [711, 229] on button "Python (v 0.3.0+)" at bounding box center [785, 249] width 148 height 43
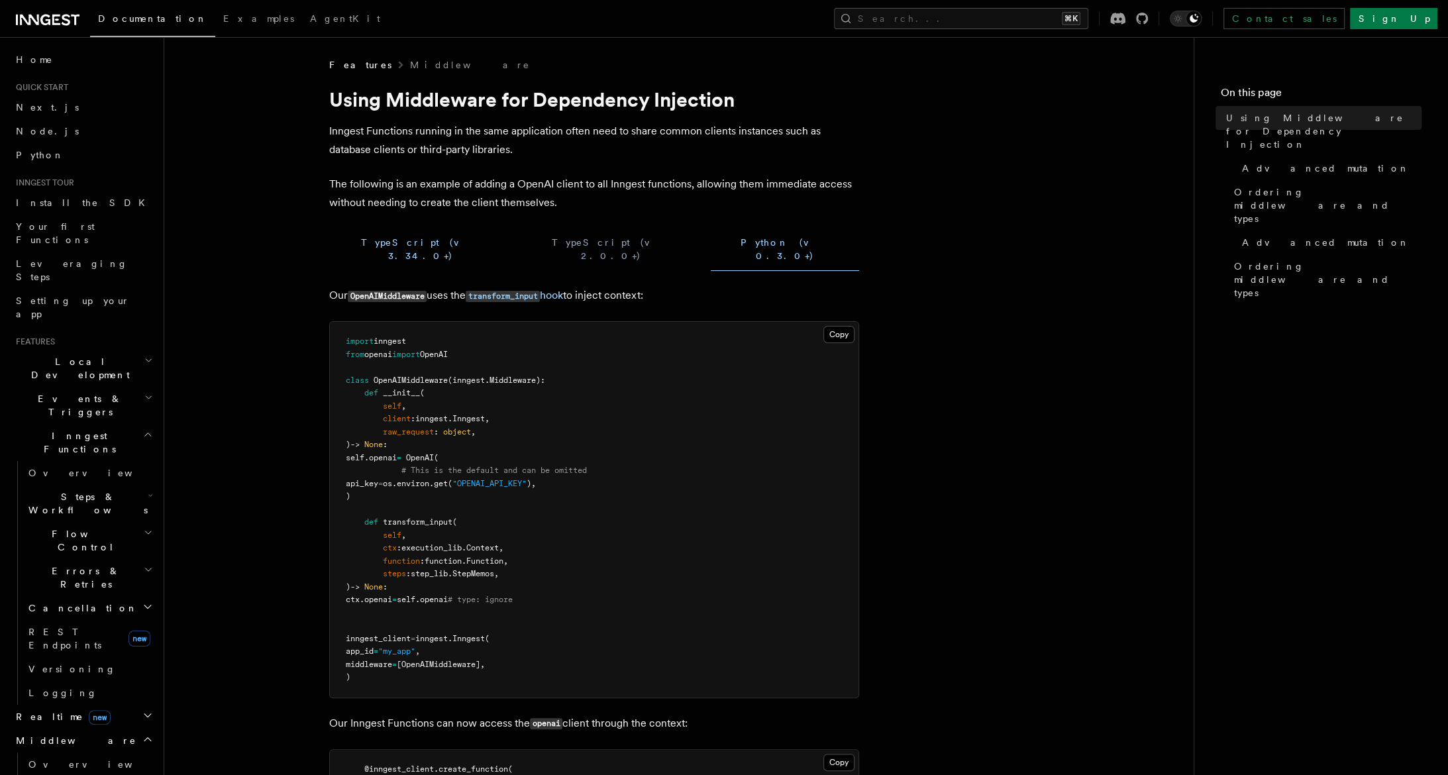
click at [380, 244] on button "TypeScript (v 3.34.0+)" at bounding box center [420, 249] width 182 height 43
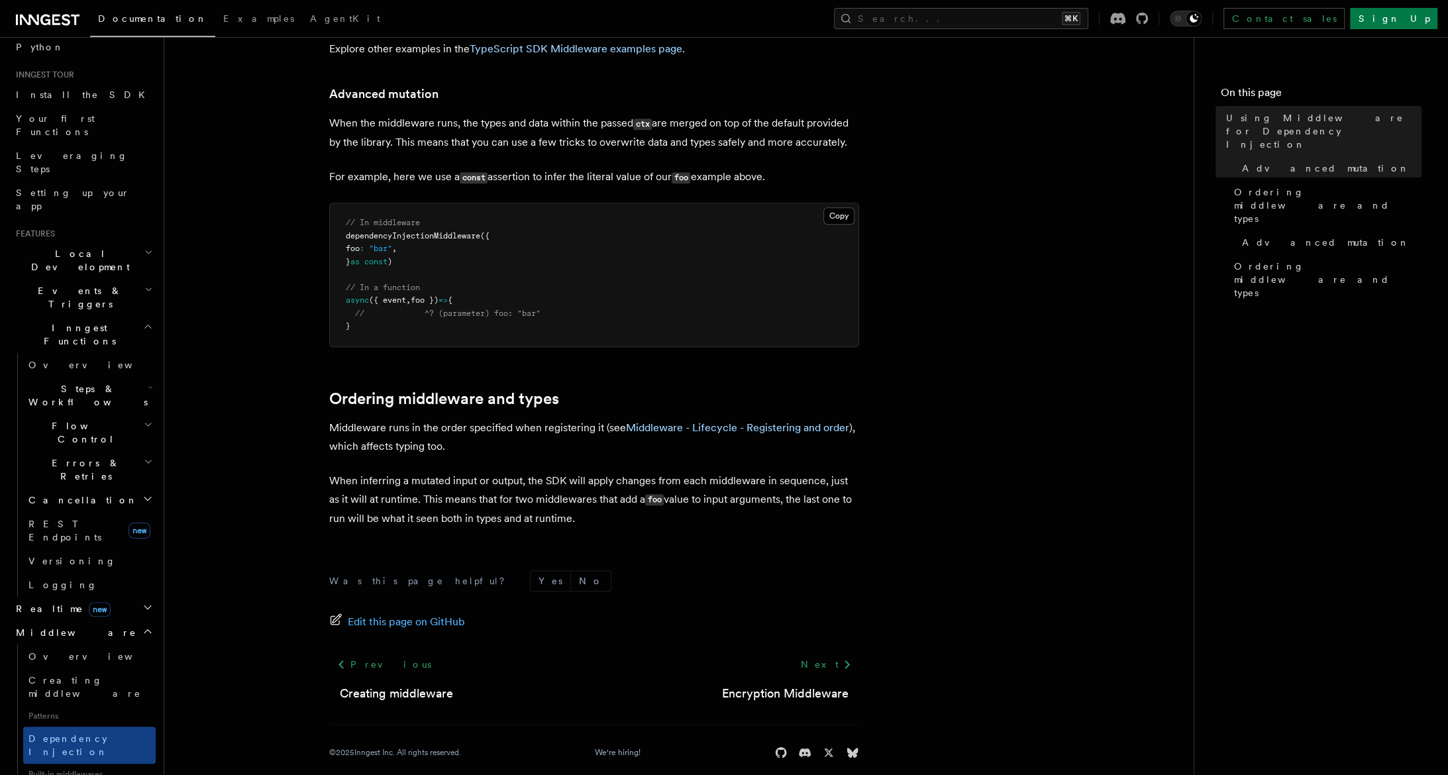
scroll to position [257, 0]
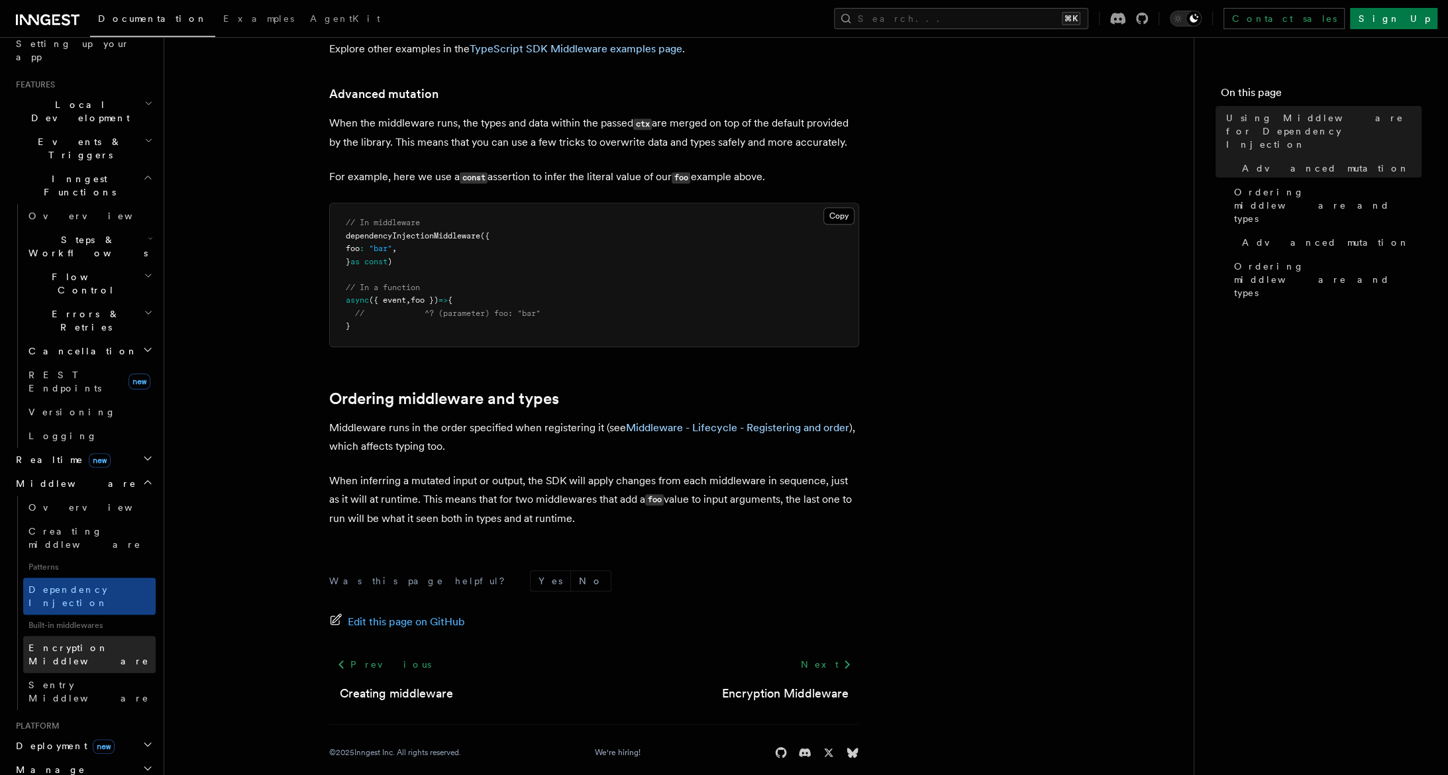
click at [99, 643] on span "Encryption Middleware" at bounding box center [88, 655] width 121 height 24
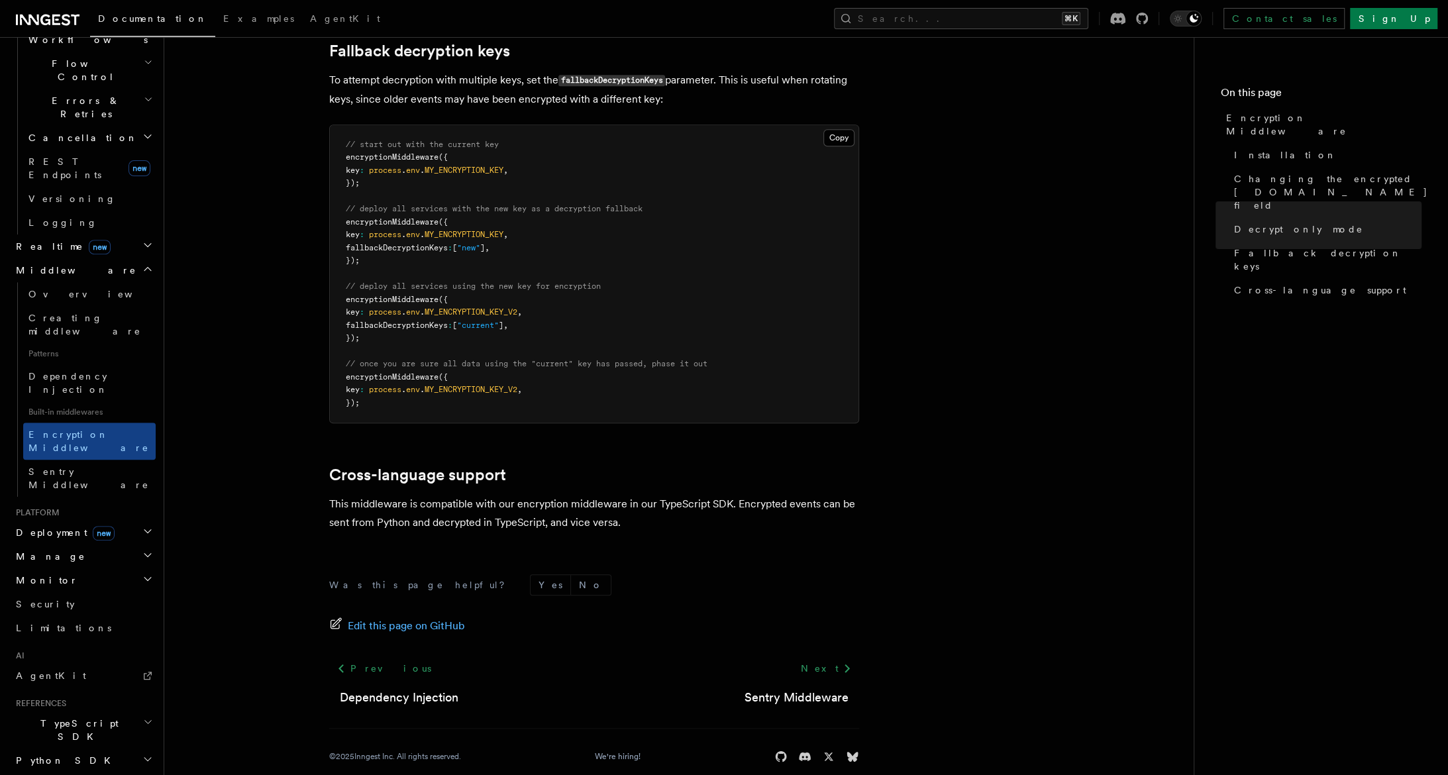
scroll to position [472, 0]
click at [145, 548] on icon "button" at bounding box center [147, 553] width 11 height 11
click at [132, 566] on link "Environments" at bounding box center [89, 578] width 133 height 24
